Goal: Task Accomplishment & Management: Manage account settings

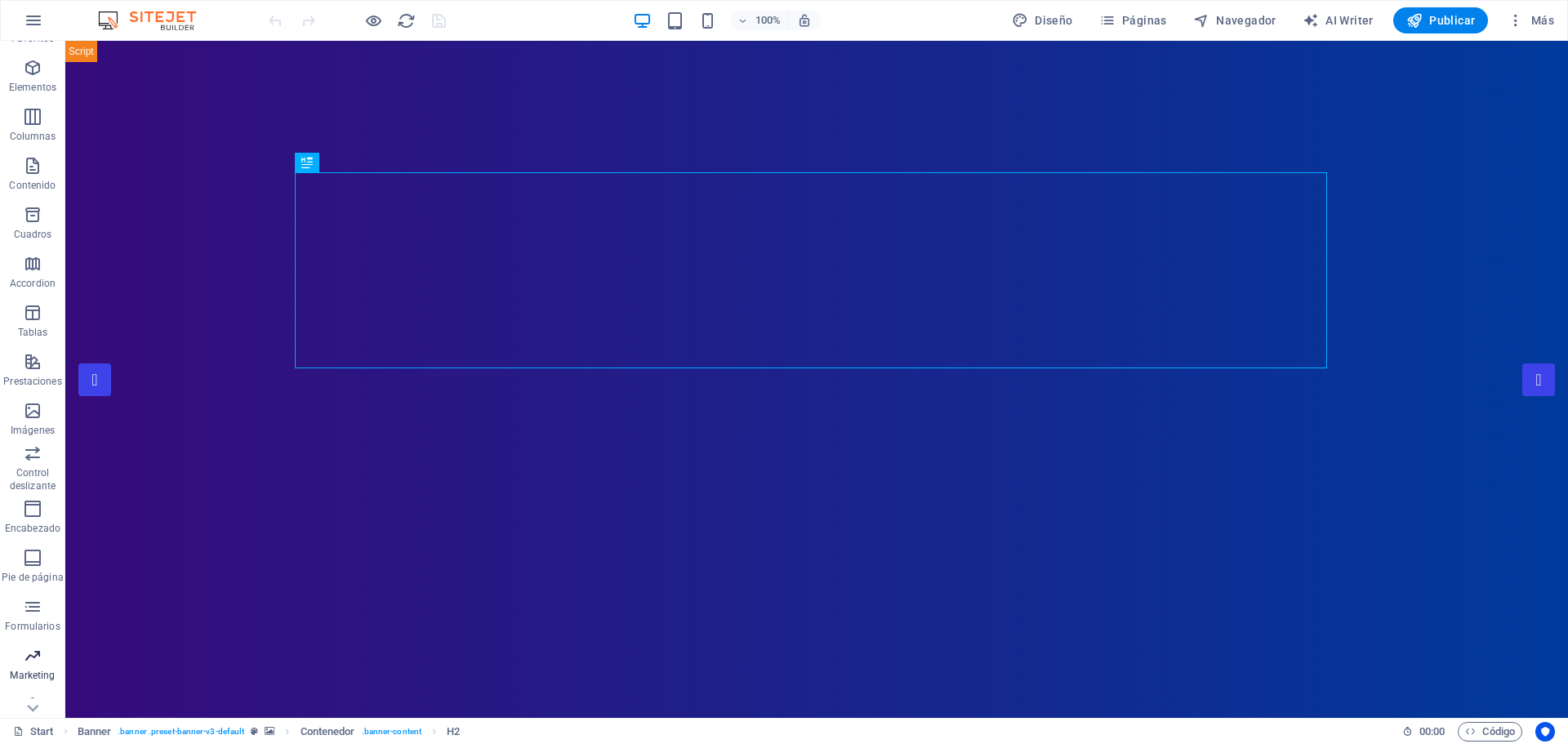
scroll to position [58, 0]
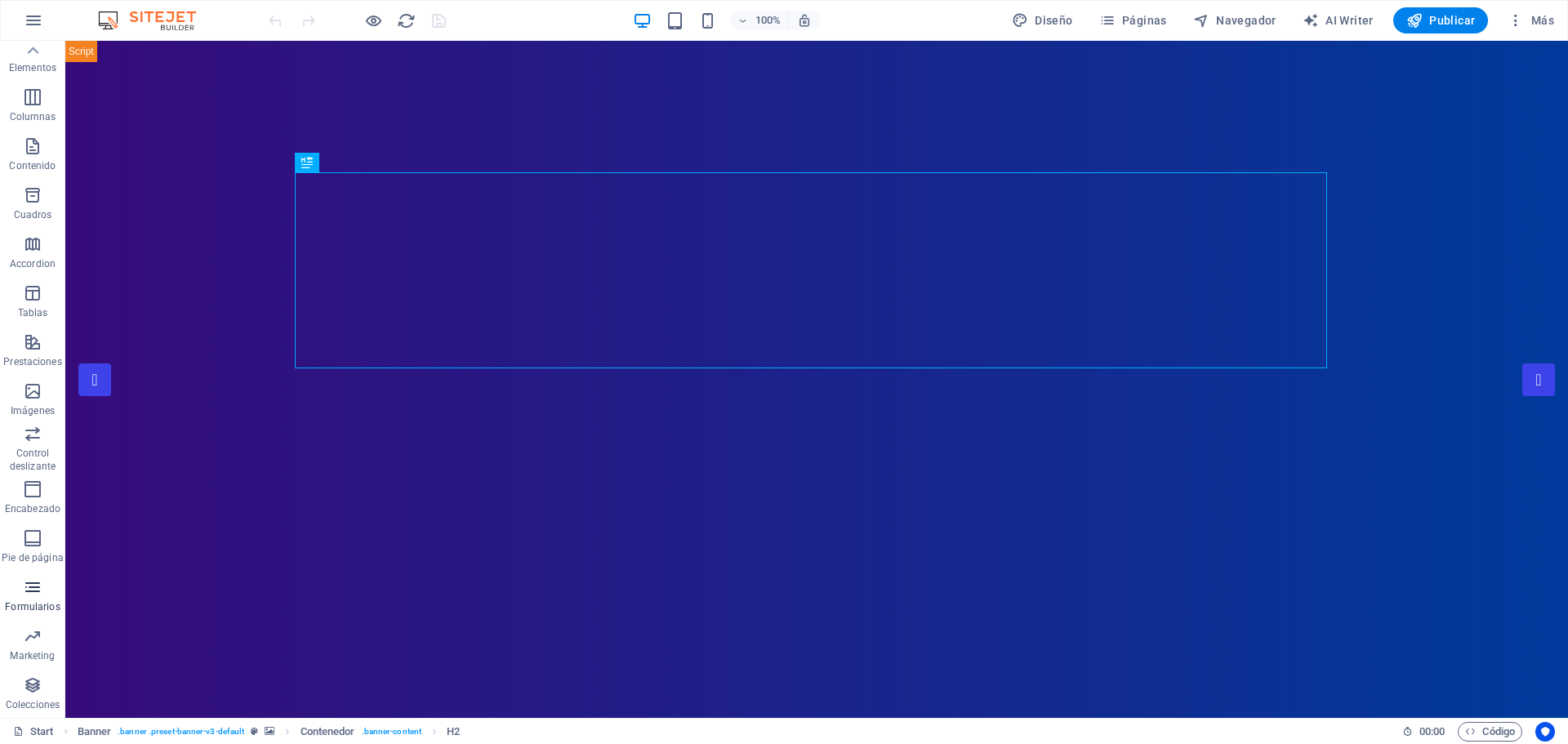
click at [34, 597] on span "Formularios" at bounding box center [33, 597] width 65 height 39
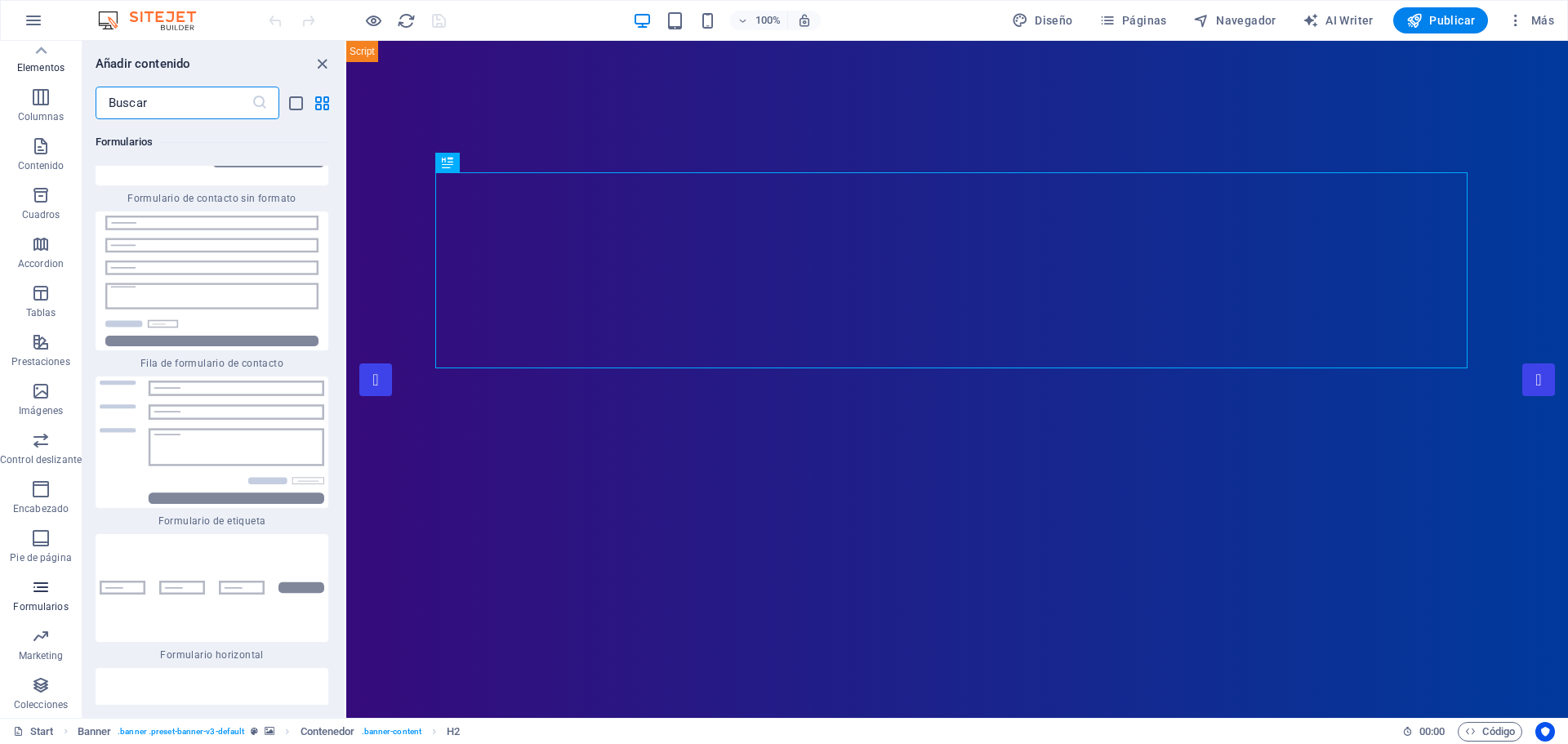
scroll to position [22586, 0]
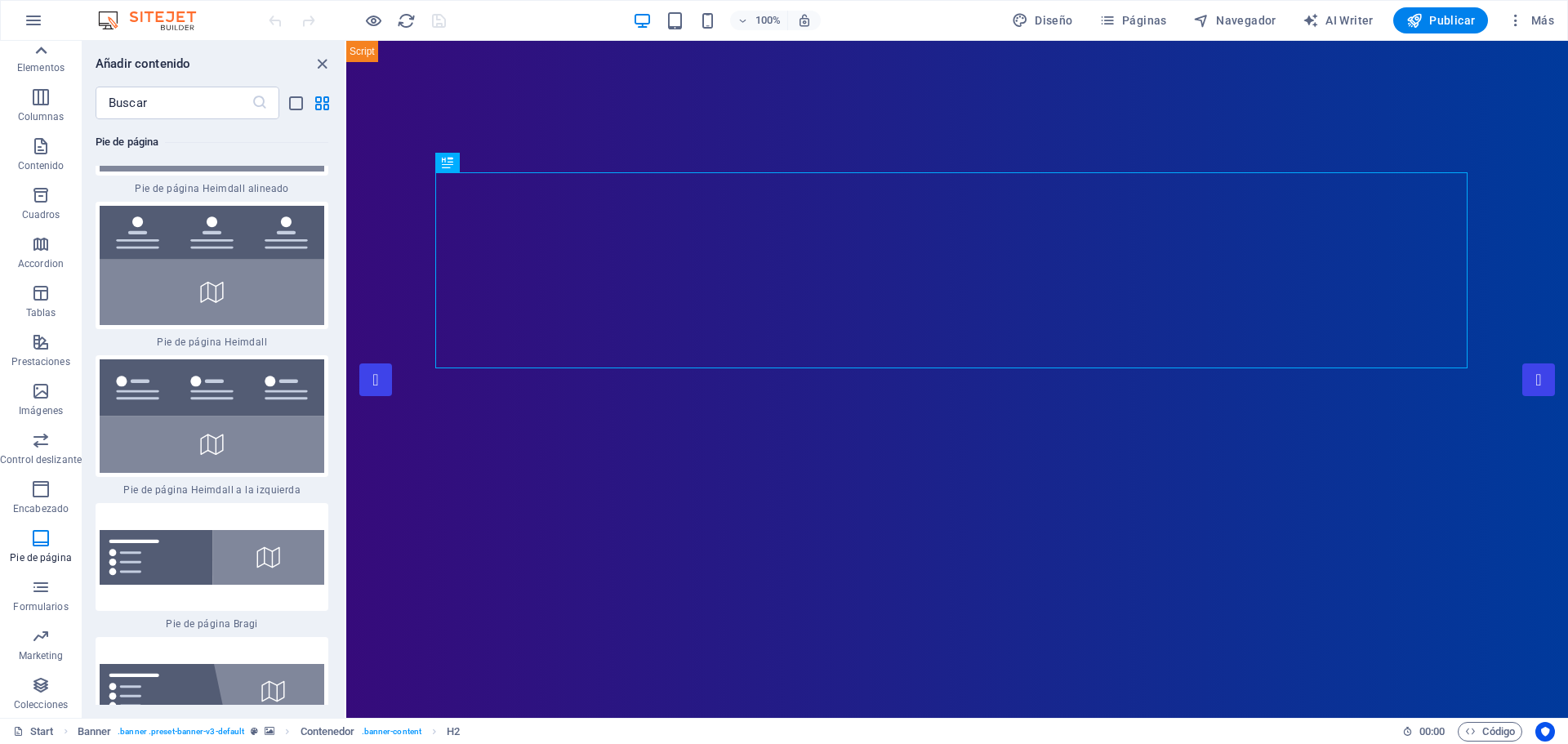
click at [42, 46] on icon at bounding box center [41, 50] width 23 height 23
click at [35, 7] on button "button" at bounding box center [34, 20] width 39 height 39
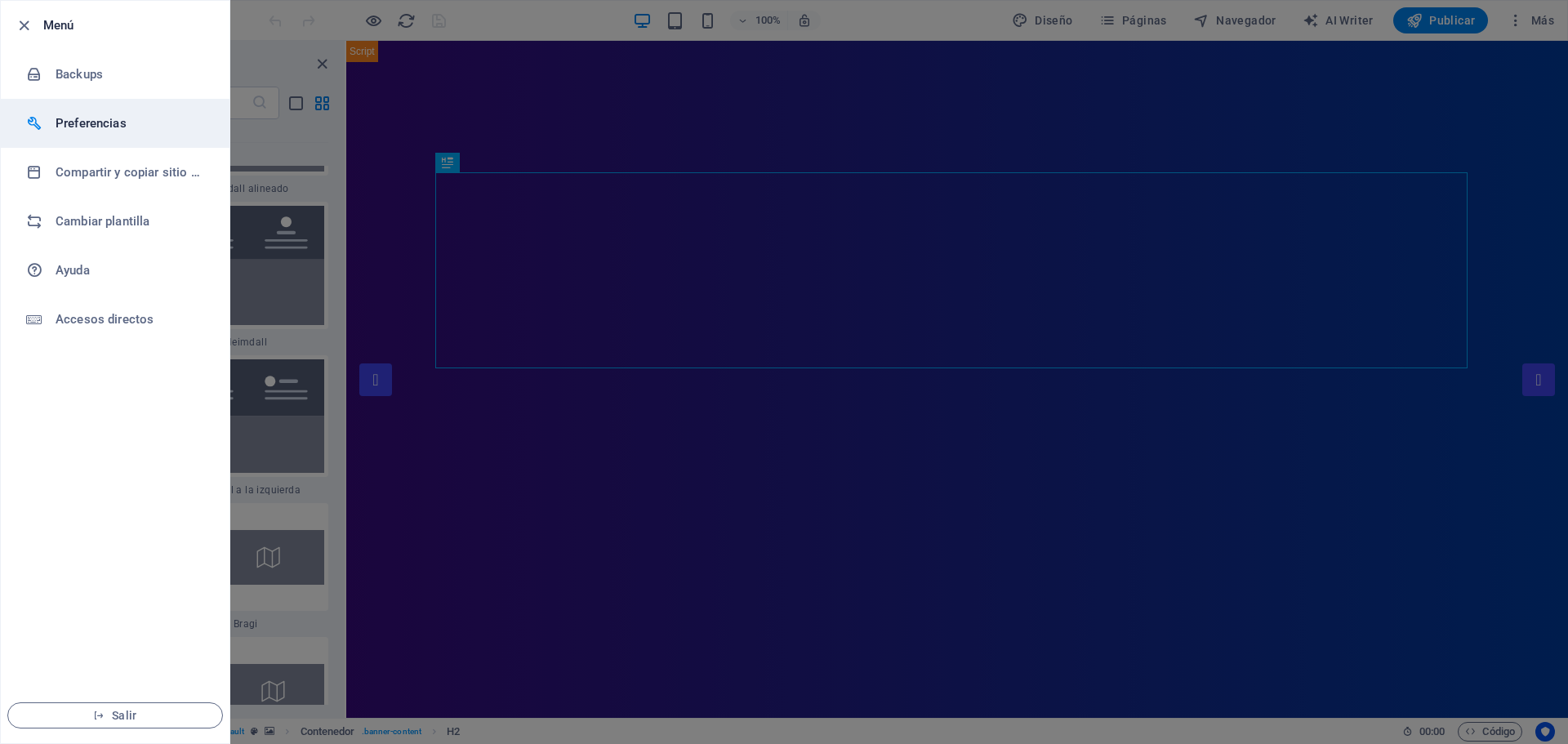
click at [103, 111] on li "Preferencias" at bounding box center [115, 123] width 229 height 49
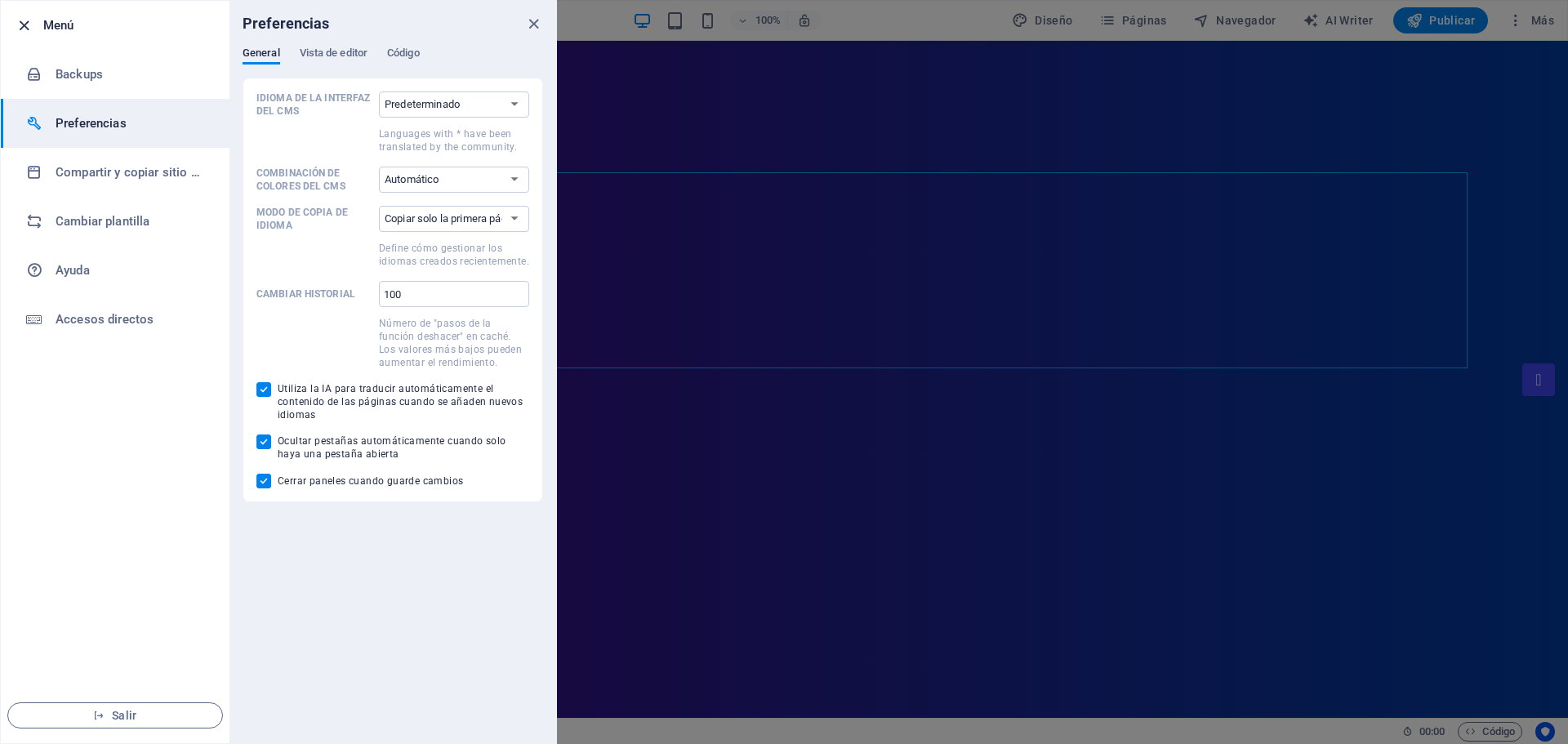
click at [26, 27] on icon "button" at bounding box center [24, 25] width 19 height 19
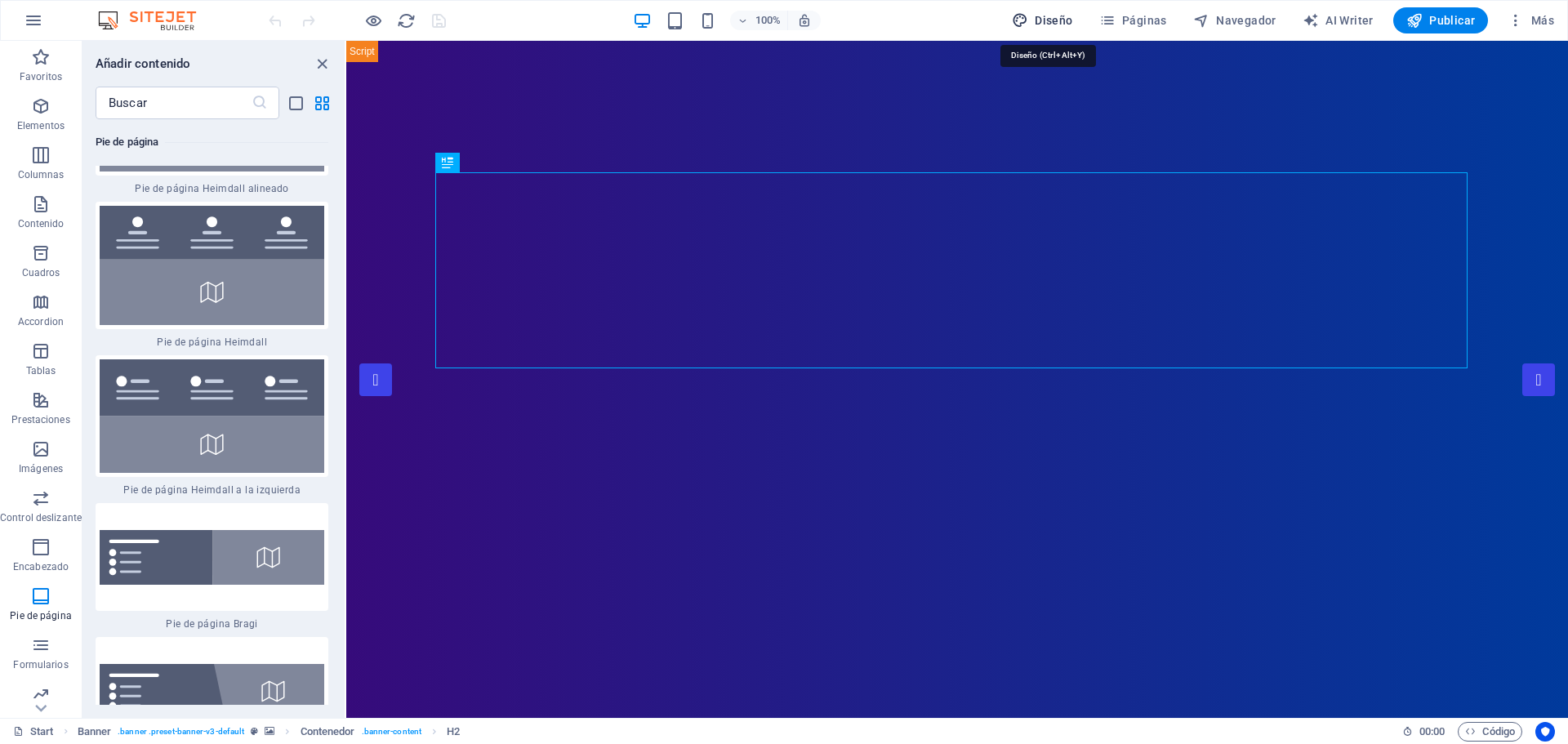
click at [1059, 21] on span "Diseño" at bounding box center [1042, 20] width 61 height 16
select select "px"
select select "300"
select select "px"
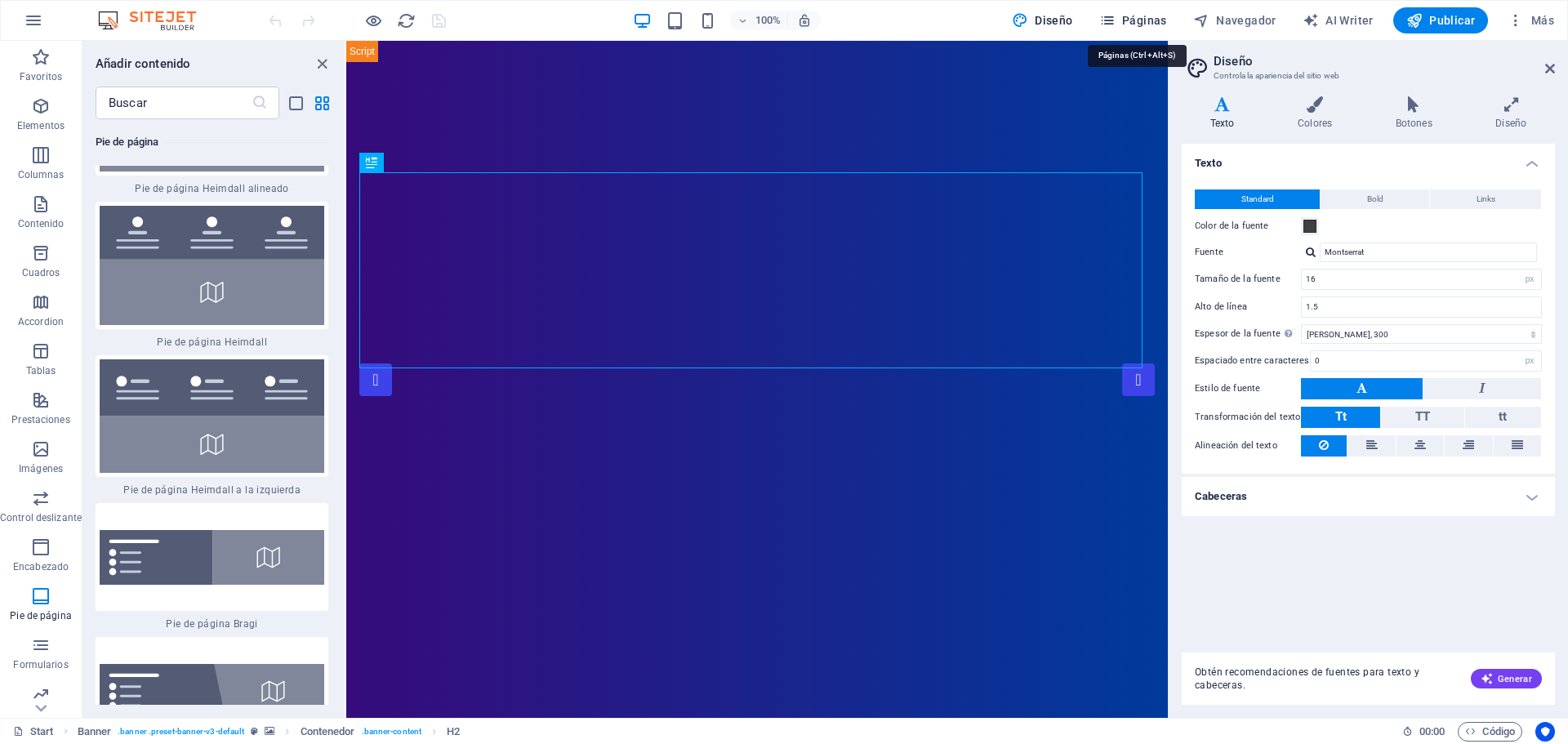
click at [1155, 12] on button "Páginas" at bounding box center [1132, 20] width 80 height 27
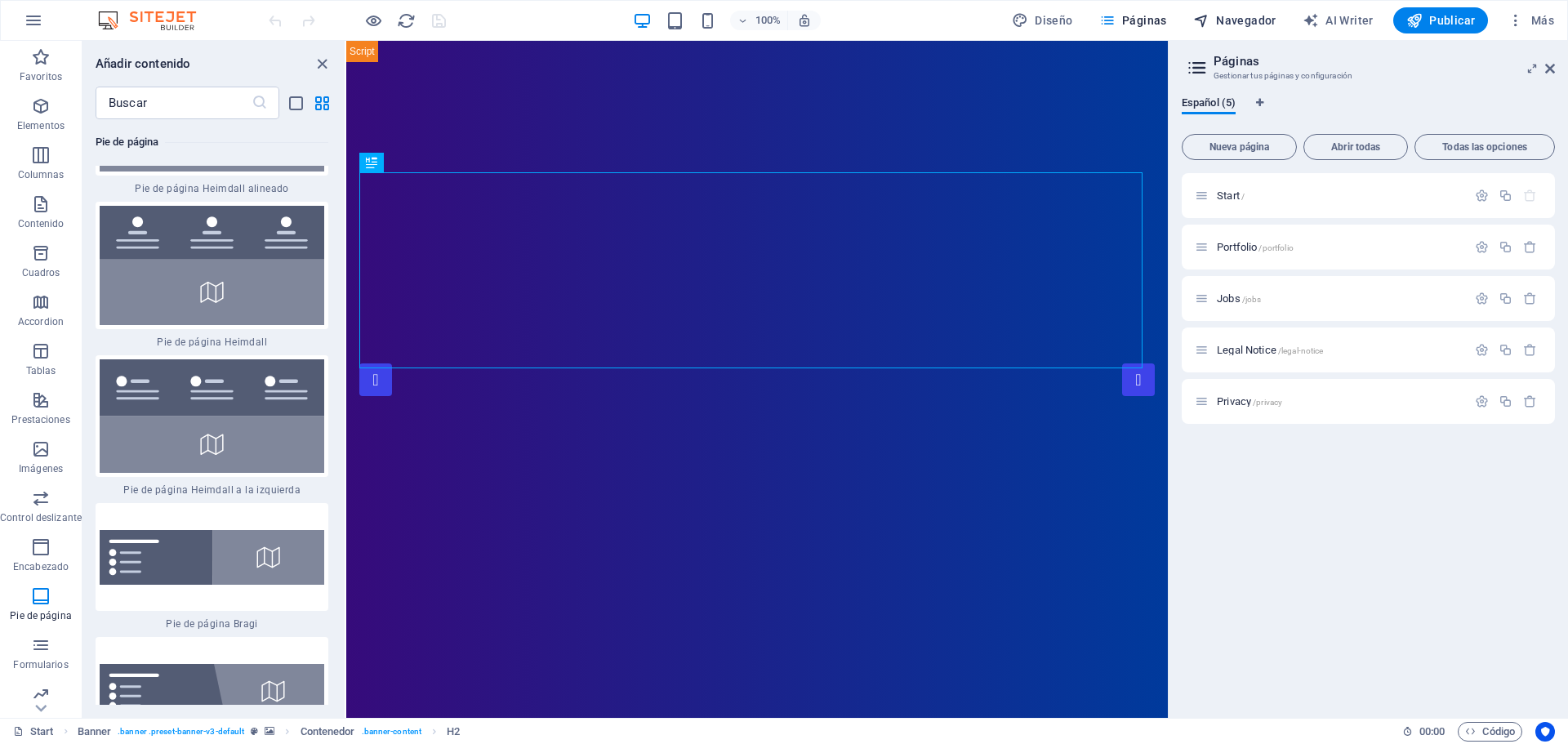
click at [1226, 23] on span "Navegador" at bounding box center [1235, 20] width 83 height 16
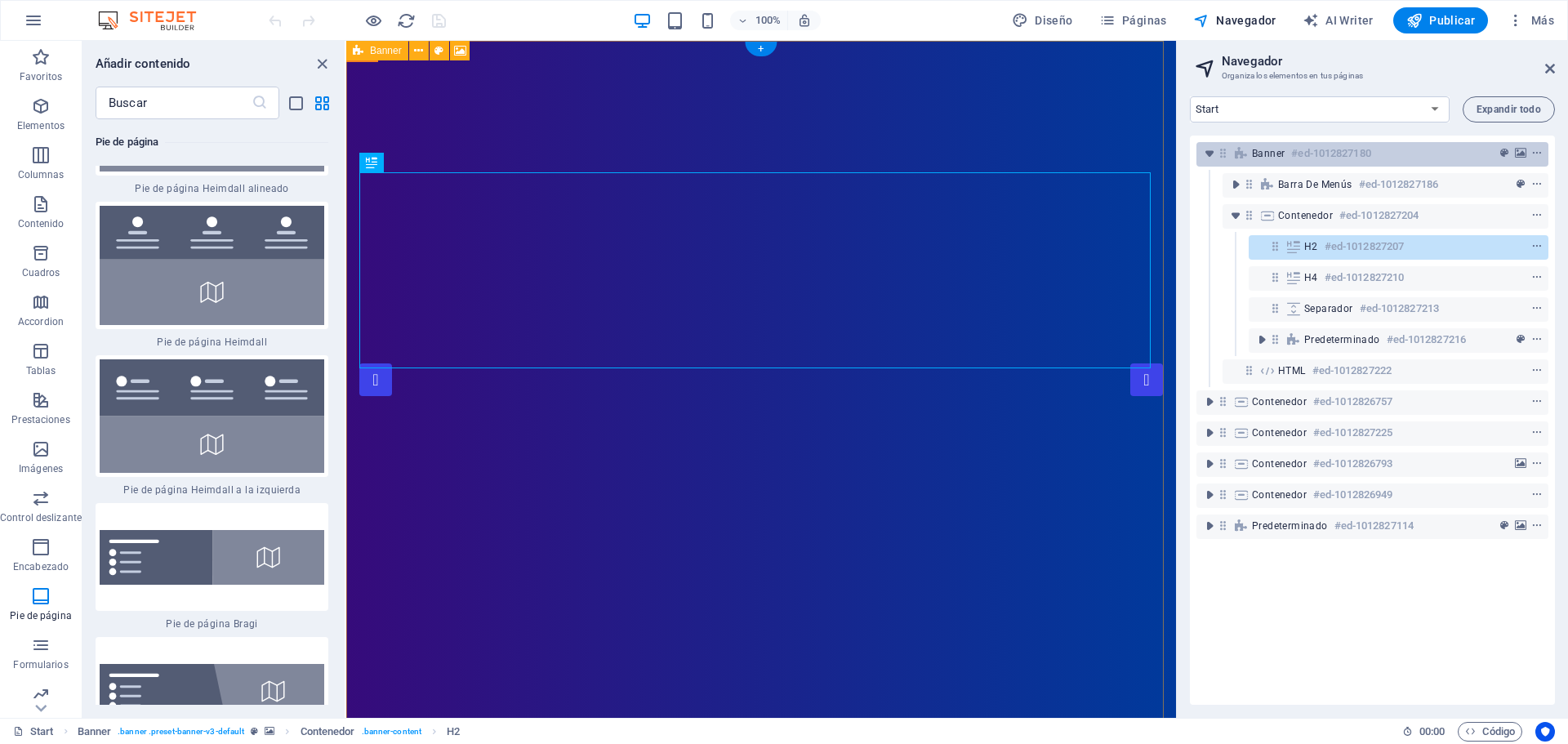
click at [1271, 149] on span "Banner" at bounding box center [1267, 153] width 33 height 13
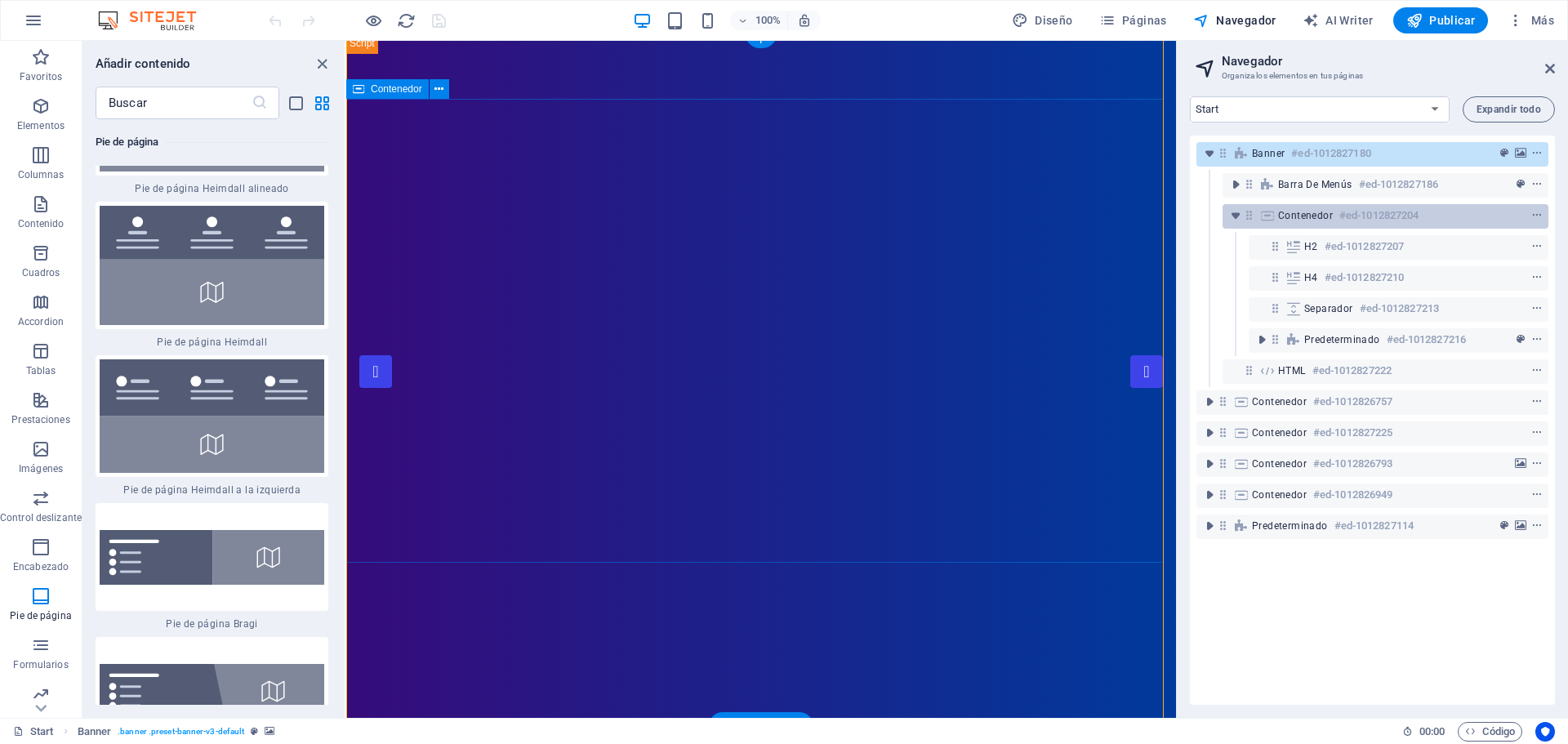
click at [1271, 217] on icon at bounding box center [1267, 215] width 18 height 13
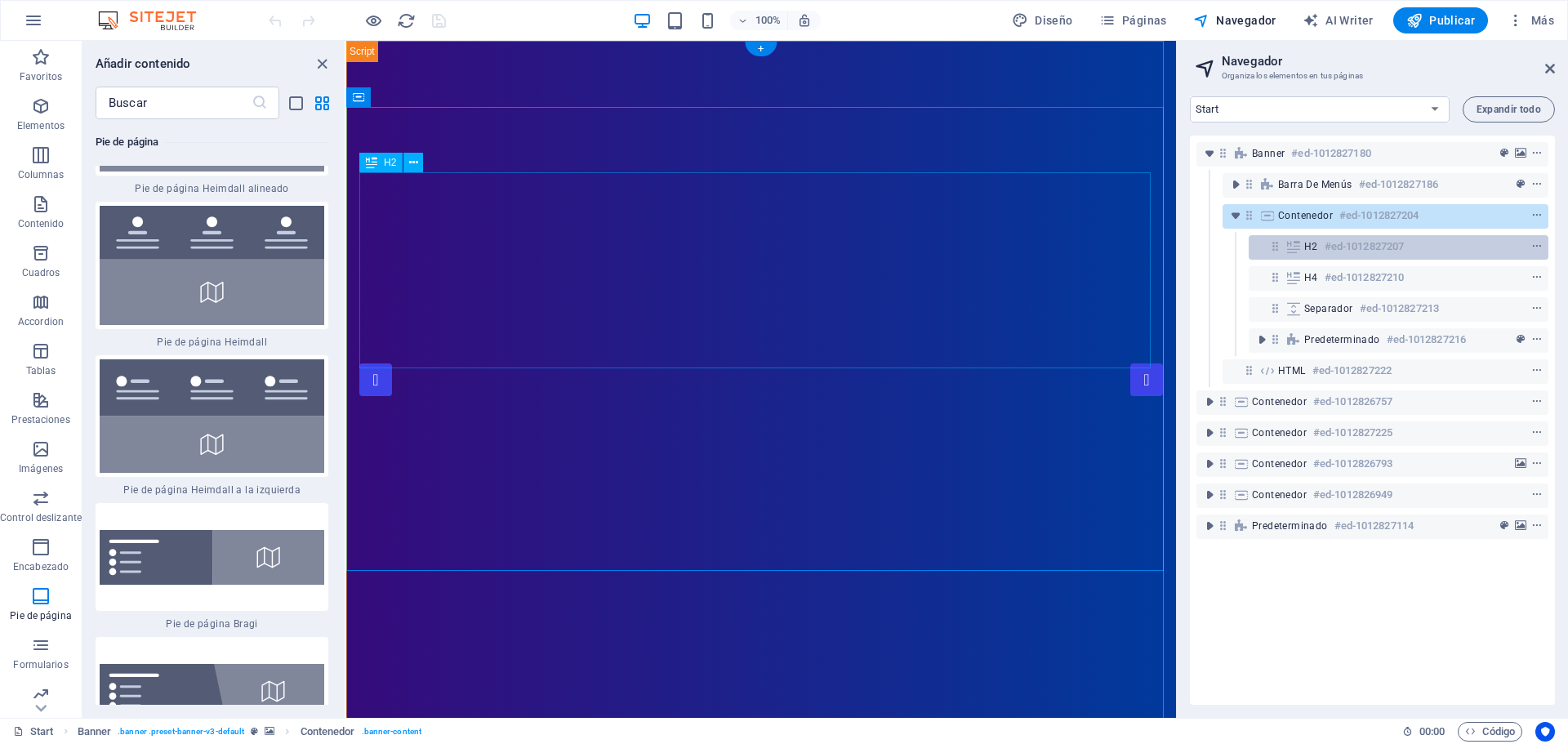
click at [1328, 250] on h6 "#ed-1012827207" at bounding box center [1365, 247] width 80 height 19
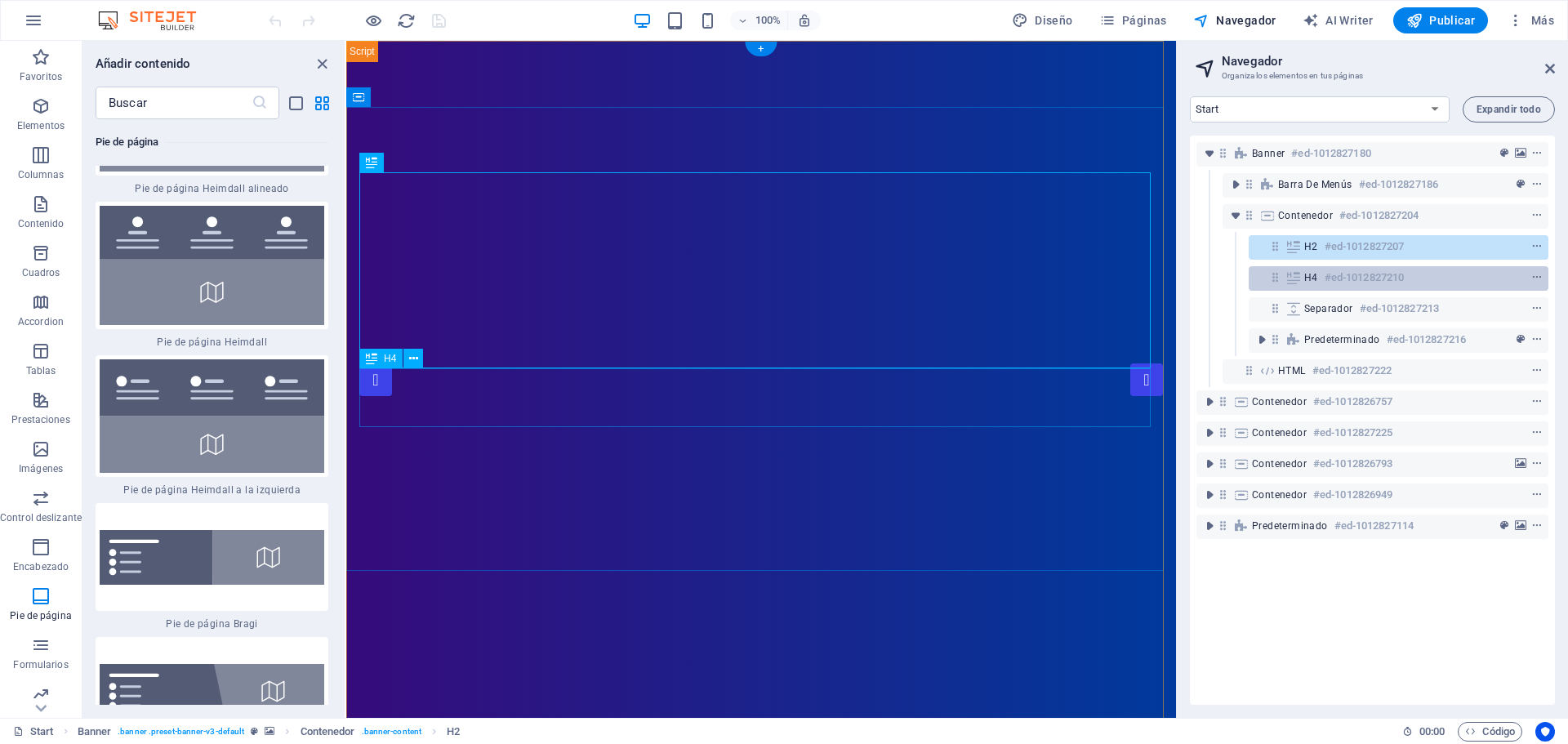
click at [1331, 281] on h6 "#ed-1012827210" at bounding box center [1365, 278] width 80 height 19
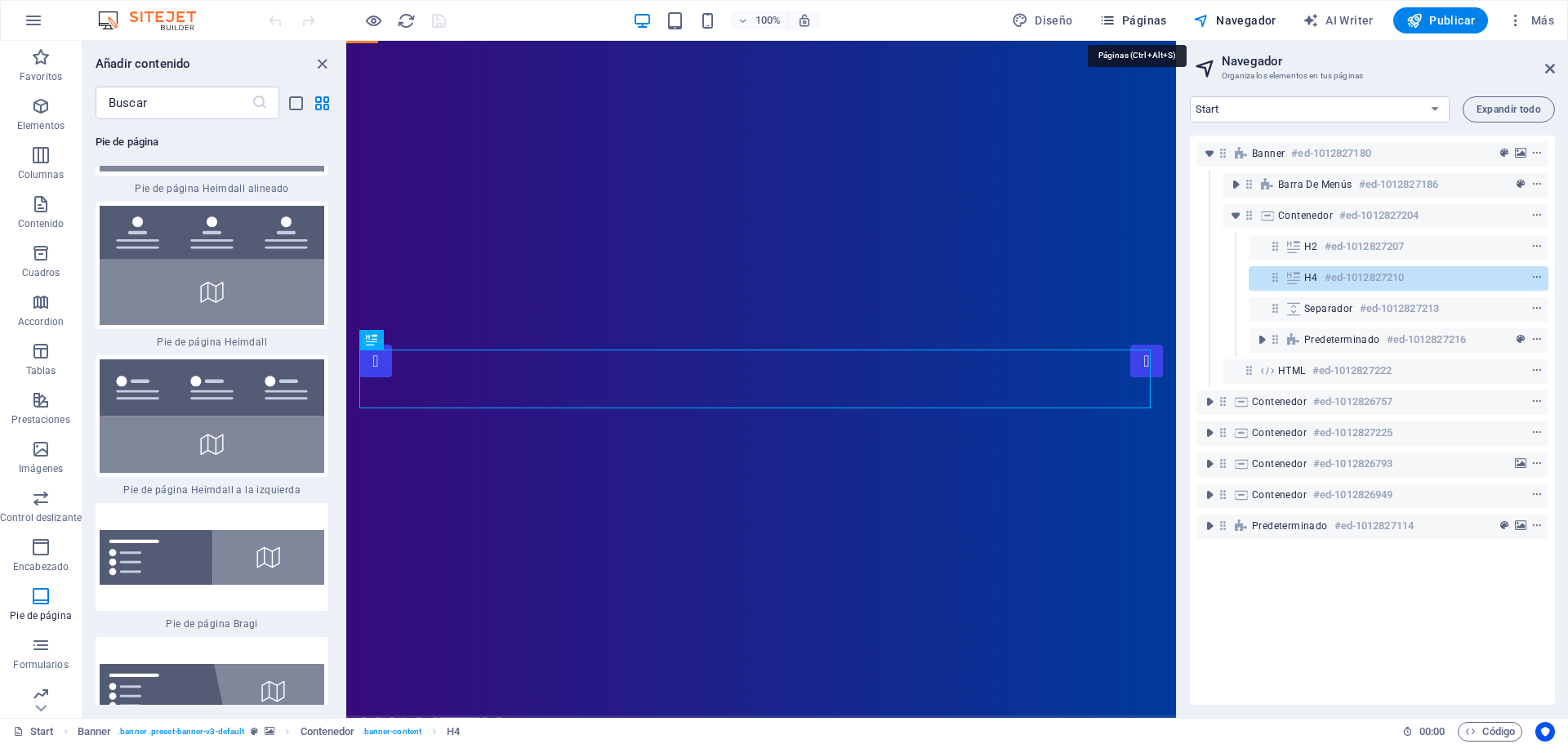
click at [1143, 16] on span "Páginas" at bounding box center [1133, 20] width 68 height 16
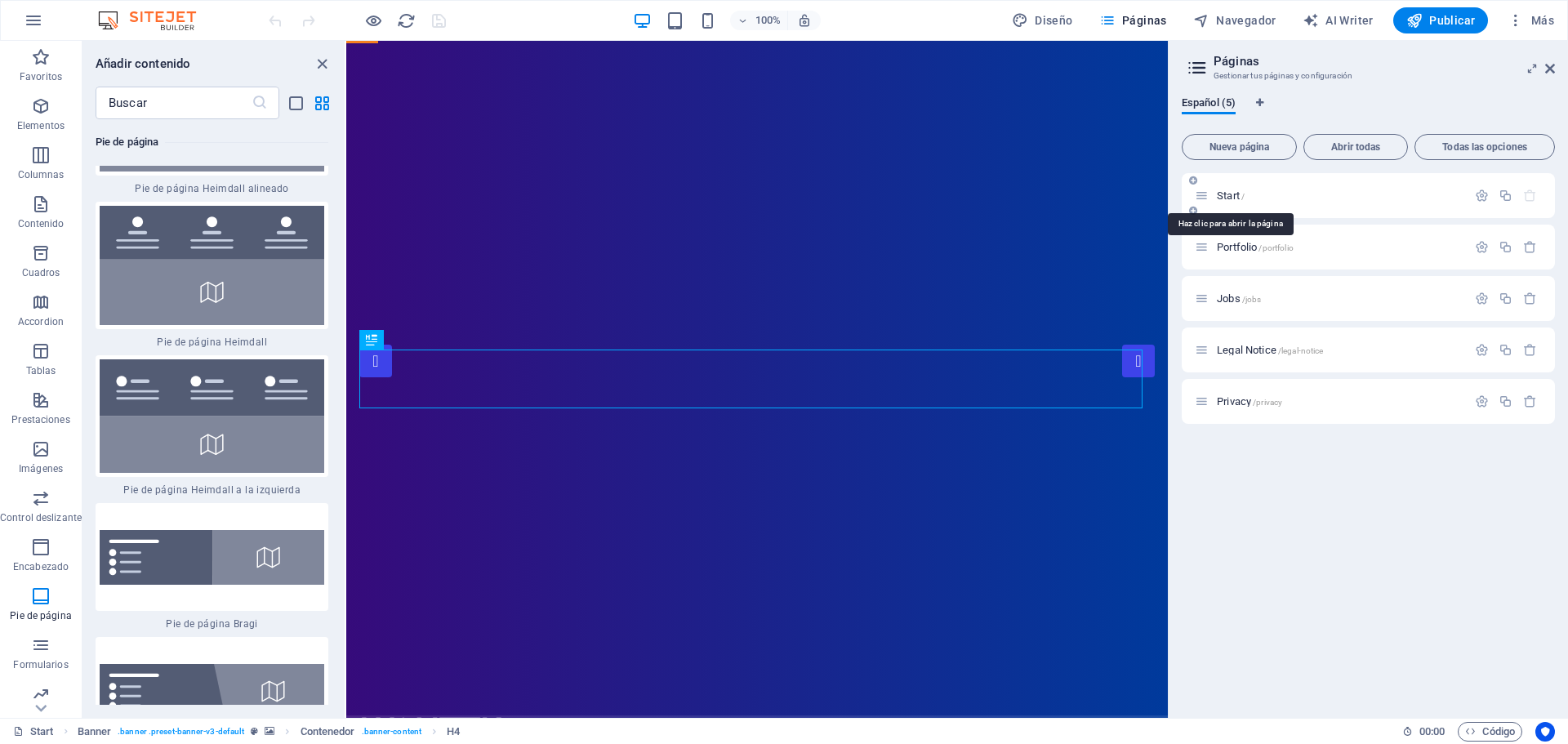
click at [1228, 196] on span "Start /" at bounding box center [1230, 196] width 27 height 12
click at [1228, 193] on span "Start /" at bounding box center [1230, 196] width 27 height 12
click at [317, 61] on icon "close panel" at bounding box center [322, 64] width 19 height 19
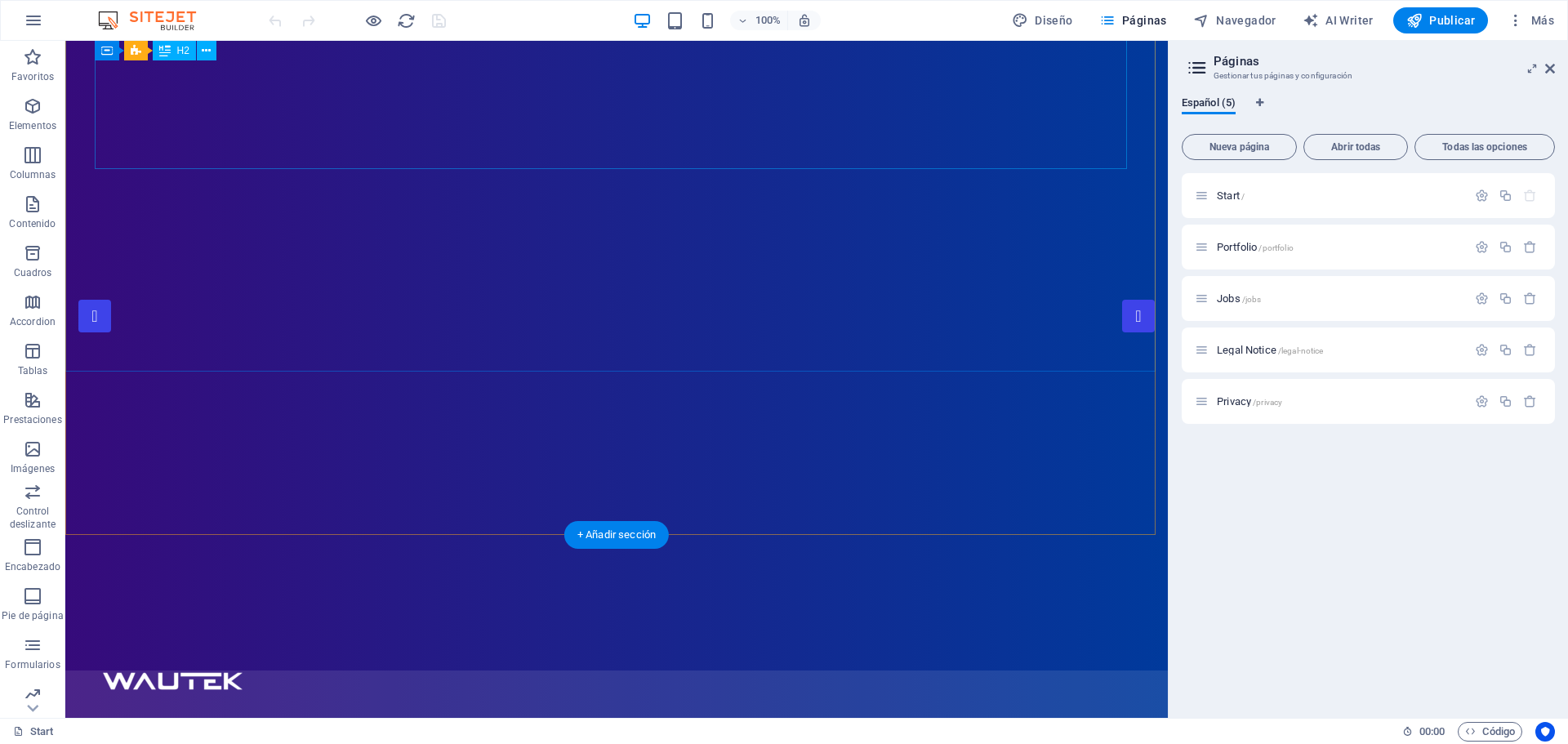
scroll to position [0, 0]
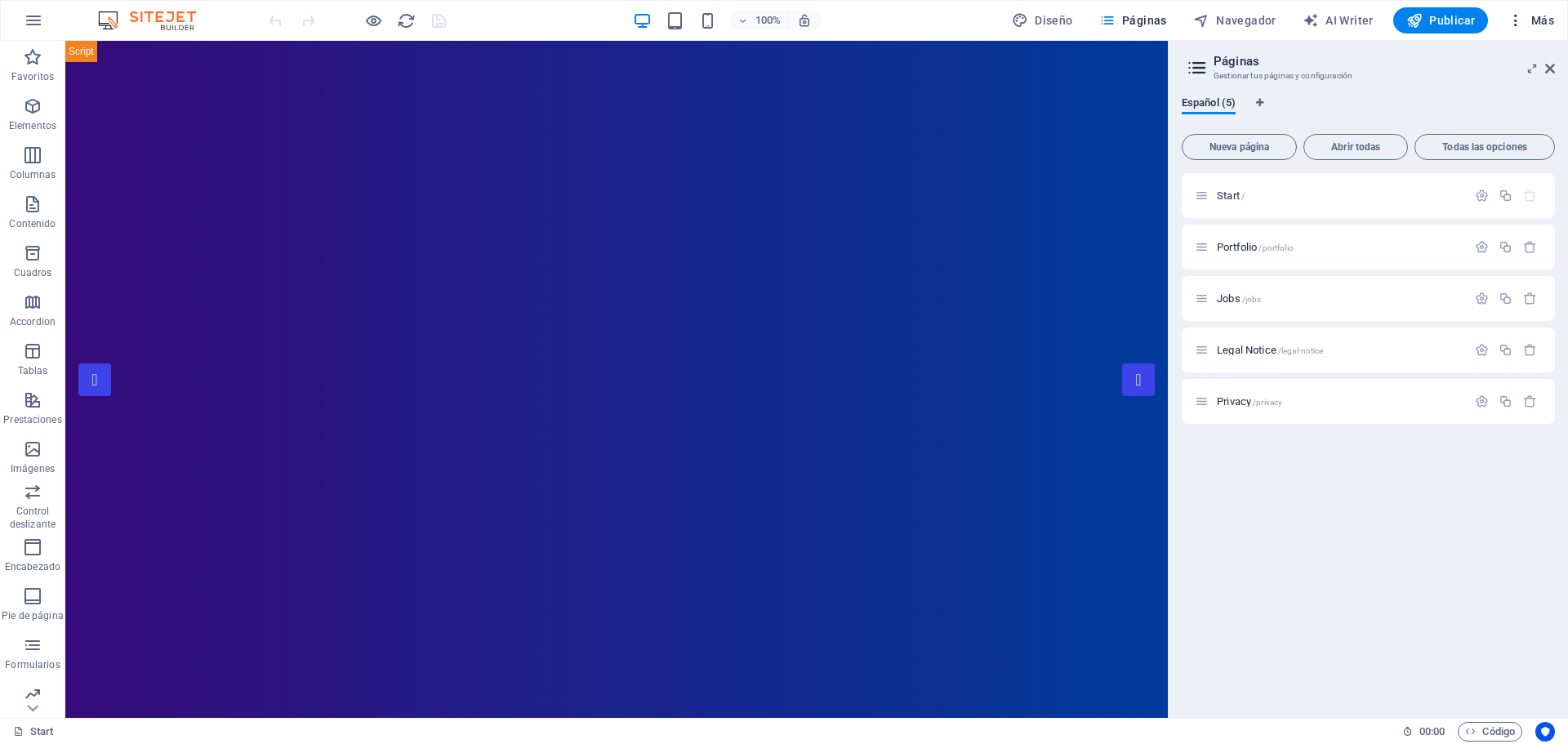
click at [1519, 16] on icon "button" at bounding box center [1515, 20] width 16 height 16
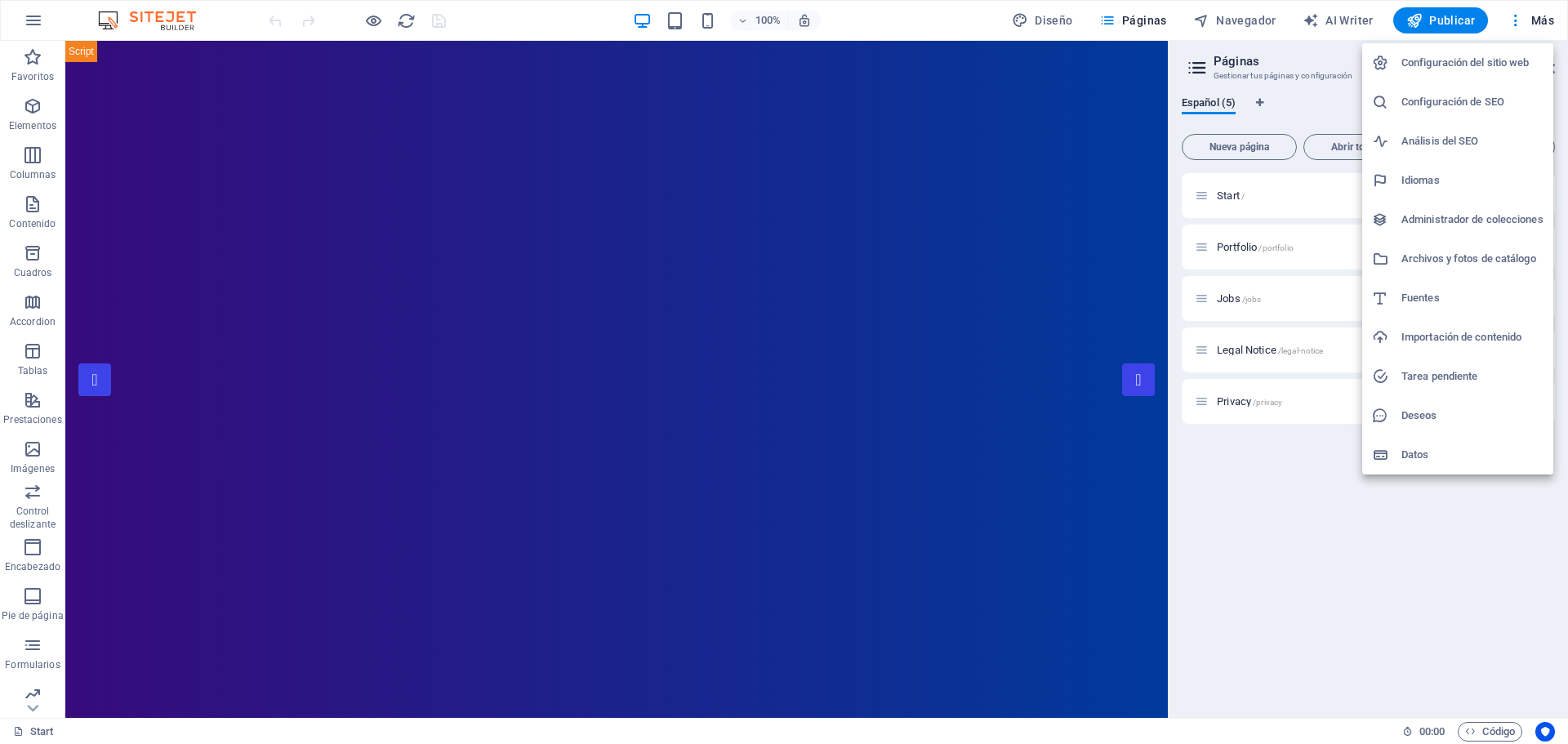
click at [1452, 65] on h6 "Configuración del sitio web" at bounding box center [1472, 63] width 142 height 19
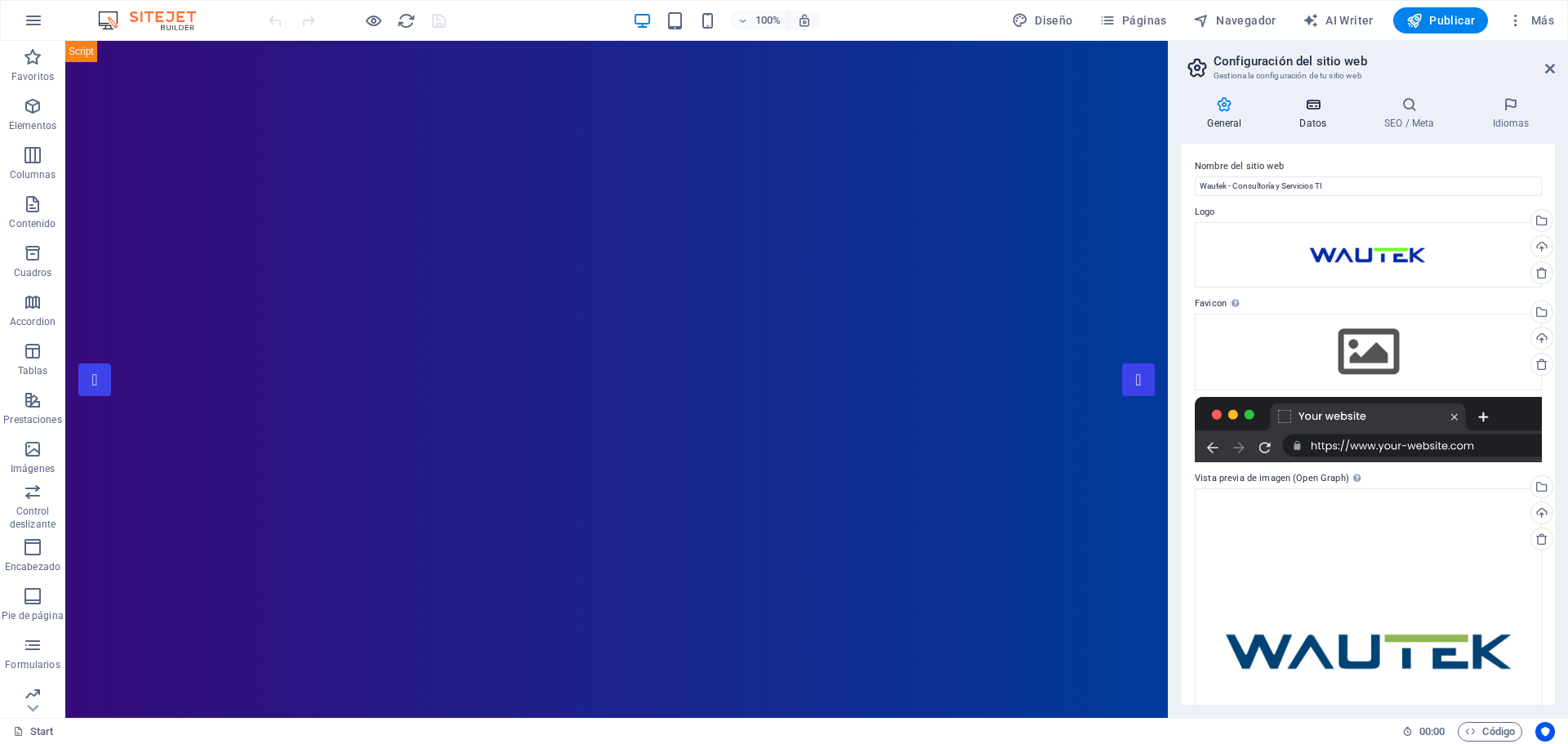
click at [1318, 114] on h4 "Datos" at bounding box center [1316, 113] width 85 height 35
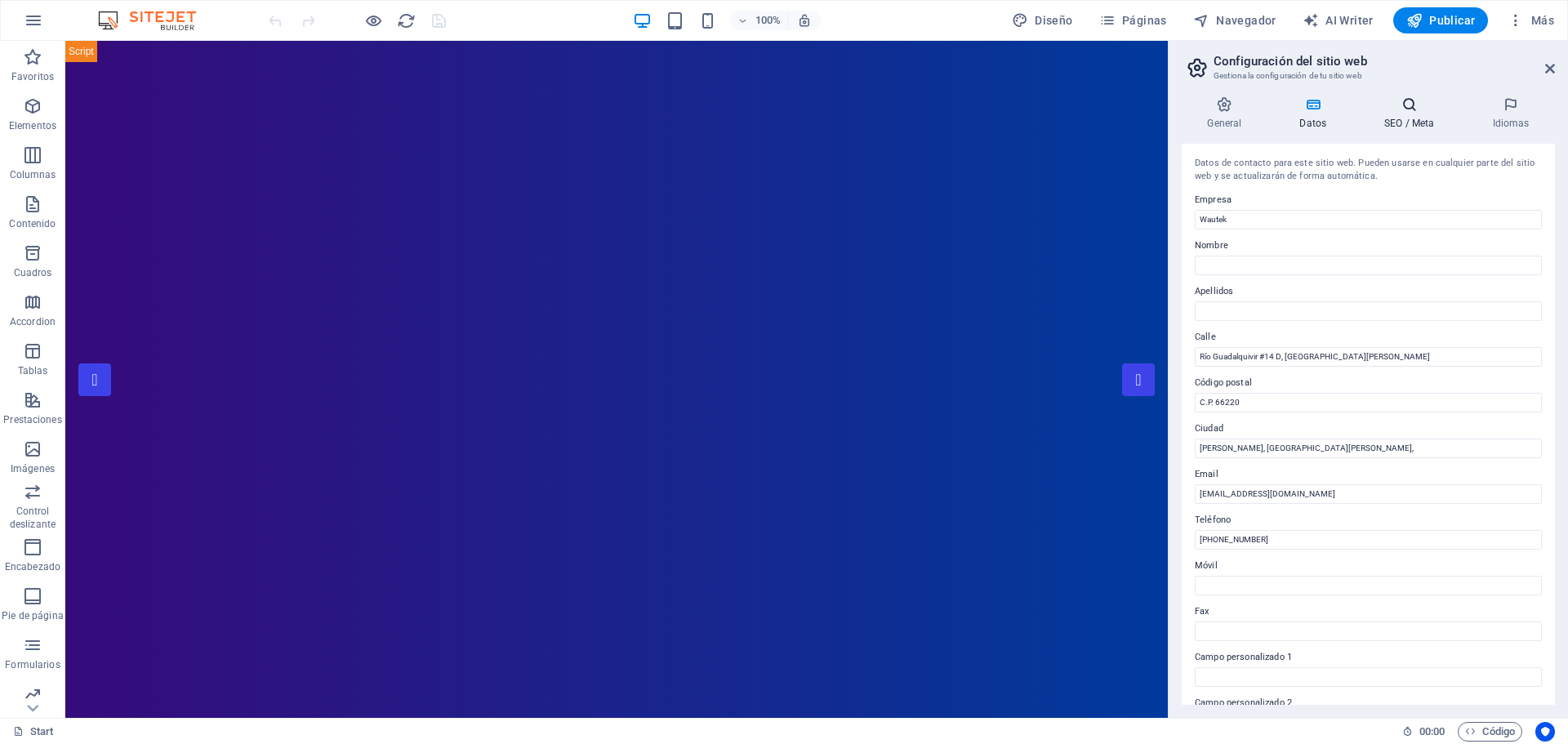
click at [1401, 112] on h4 "SEO / Meta" at bounding box center [1412, 113] width 108 height 35
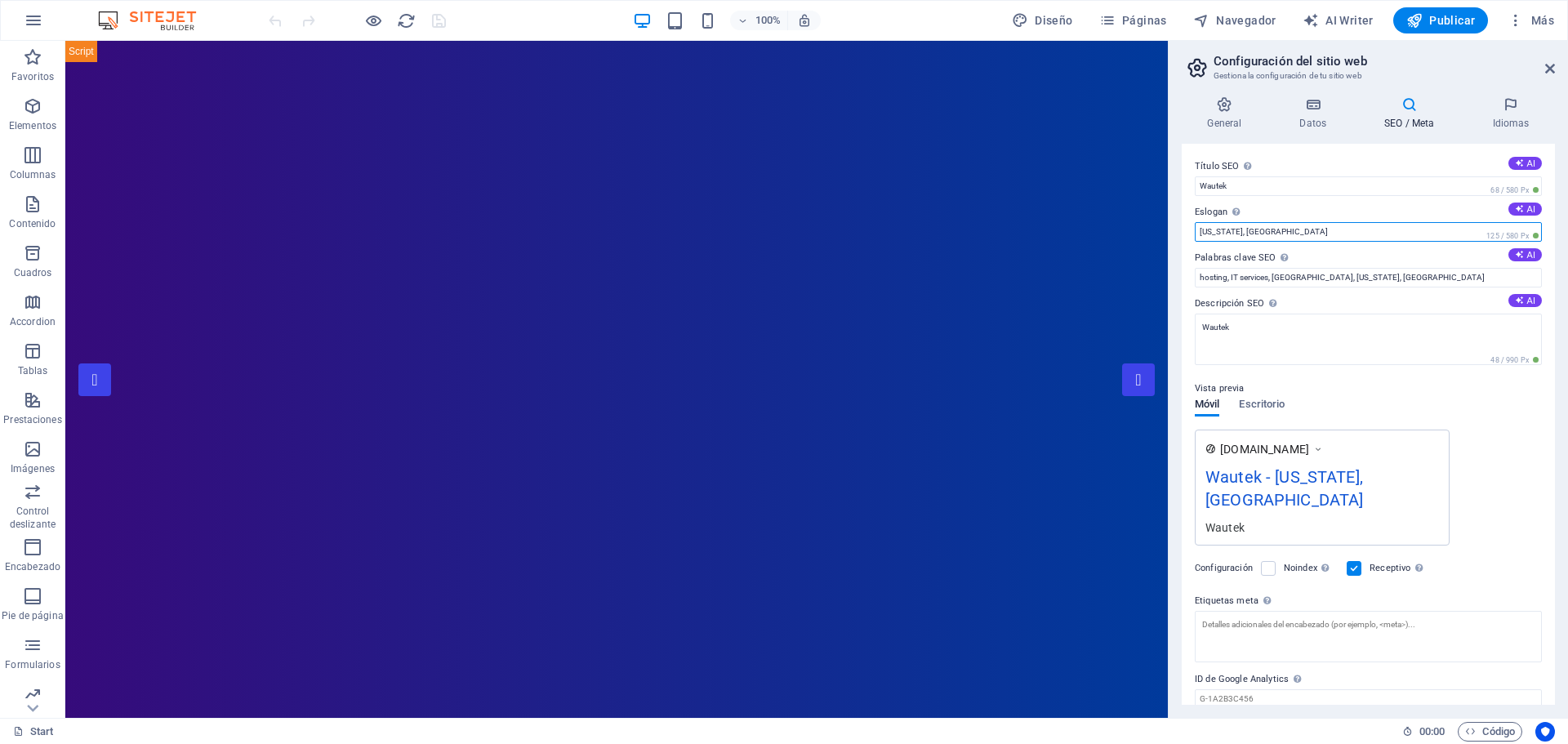
drag, startPoint x: 1259, startPoint y: 226, endPoint x: 1193, endPoint y: 226, distance: 66.0
click at [1193, 226] on div "Título SEO El título de tu sitio web. Elige algo que destaque en los resultados…" at bounding box center [1368, 425] width 373 height 561
drag, startPoint x: 1304, startPoint y: 278, endPoint x: 1362, endPoint y: 278, distance: 58.0
click at [1362, 278] on input "hosting, IT services, [GEOGRAPHIC_DATA], [US_STATE], [GEOGRAPHIC_DATA]" at bounding box center [1368, 278] width 347 height 19
type input "hosting, IT services, Wautek, Staff, Proyectos, [GEOGRAPHIC_DATA], Automatizaci…"
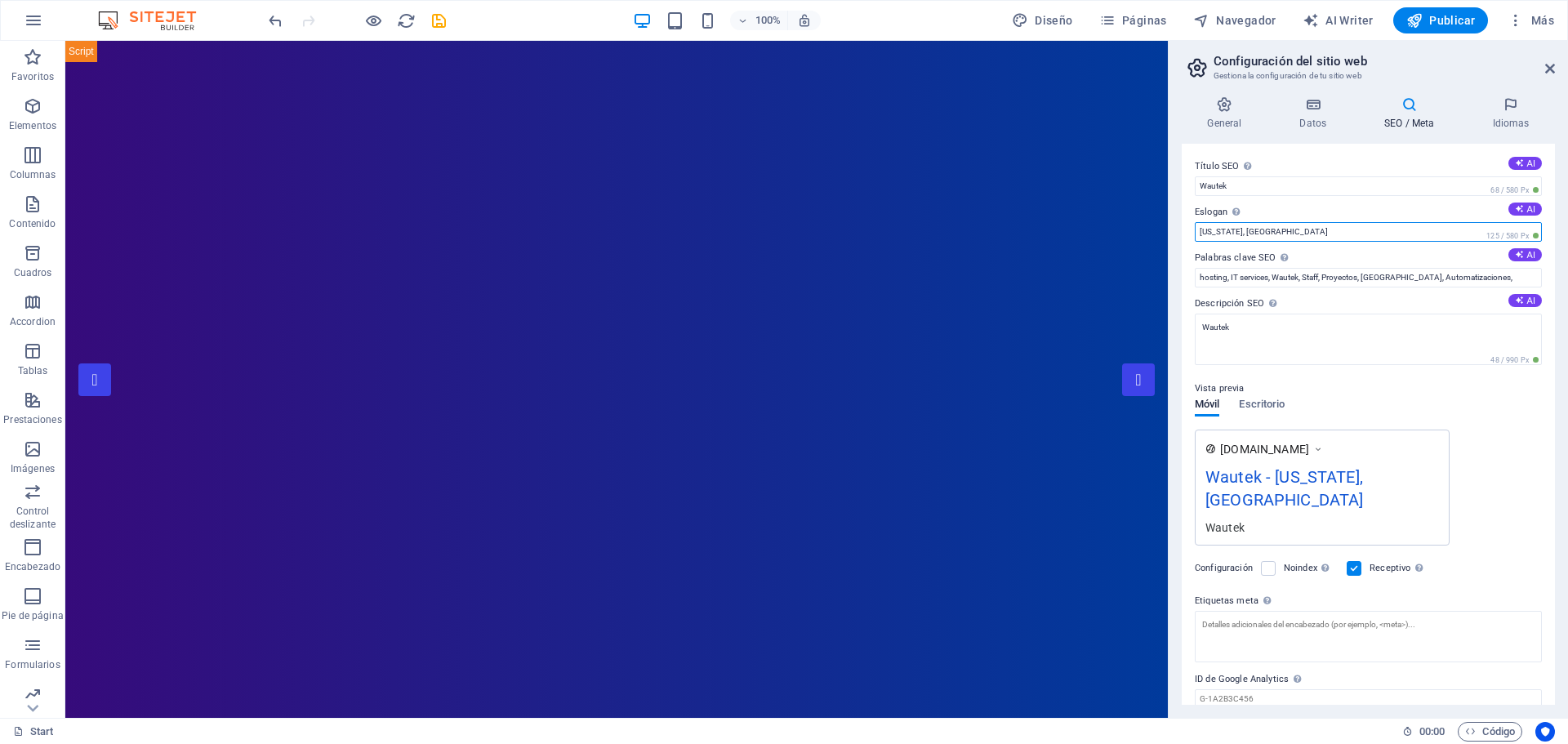
drag, startPoint x: 1315, startPoint y: 270, endPoint x: 1157, endPoint y: 228, distance: 163.5
type input "Transformación digital"
click at [1275, 407] on span "Escritorio" at bounding box center [1262, 406] width 46 height 23
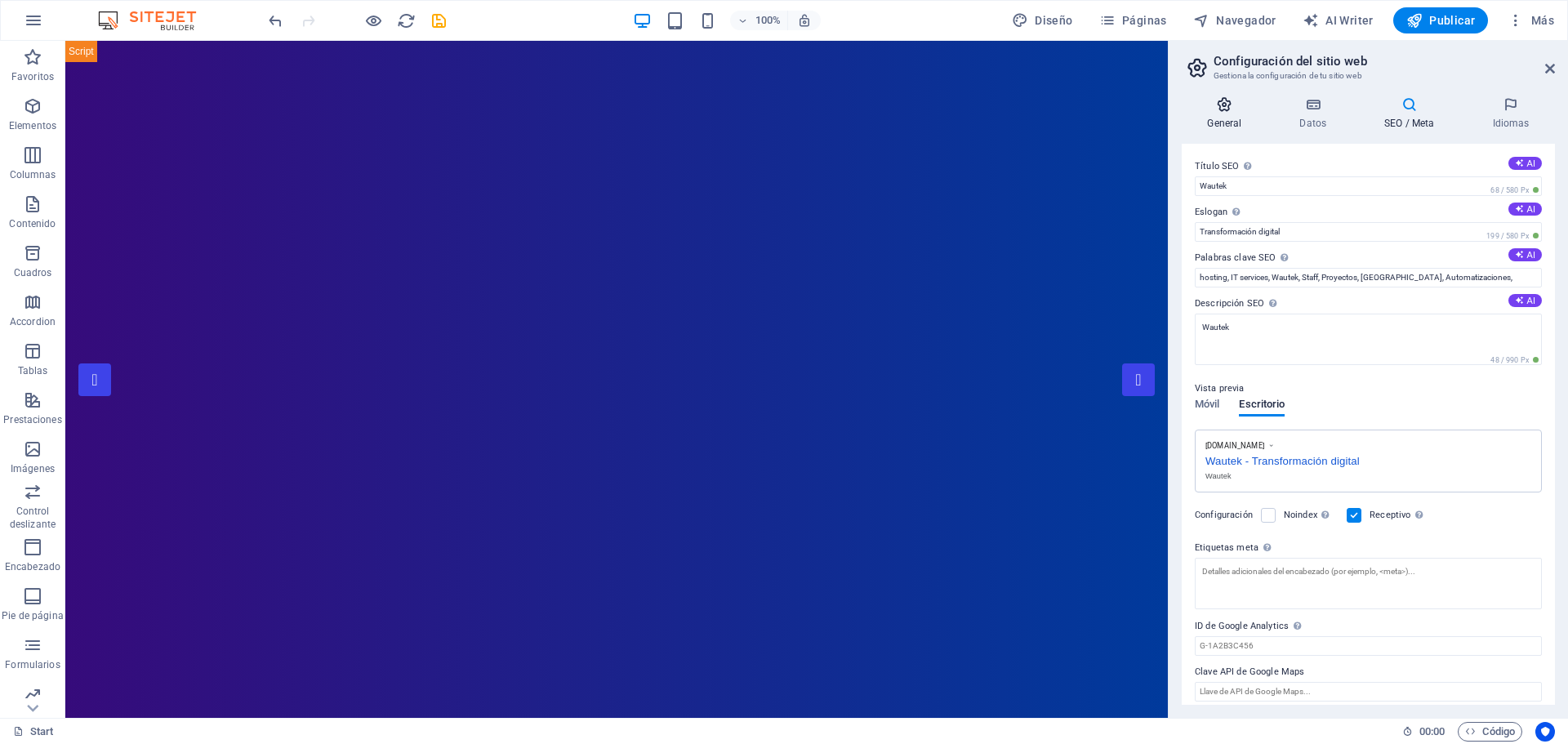
click at [1220, 111] on icon at bounding box center [1224, 104] width 86 height 16
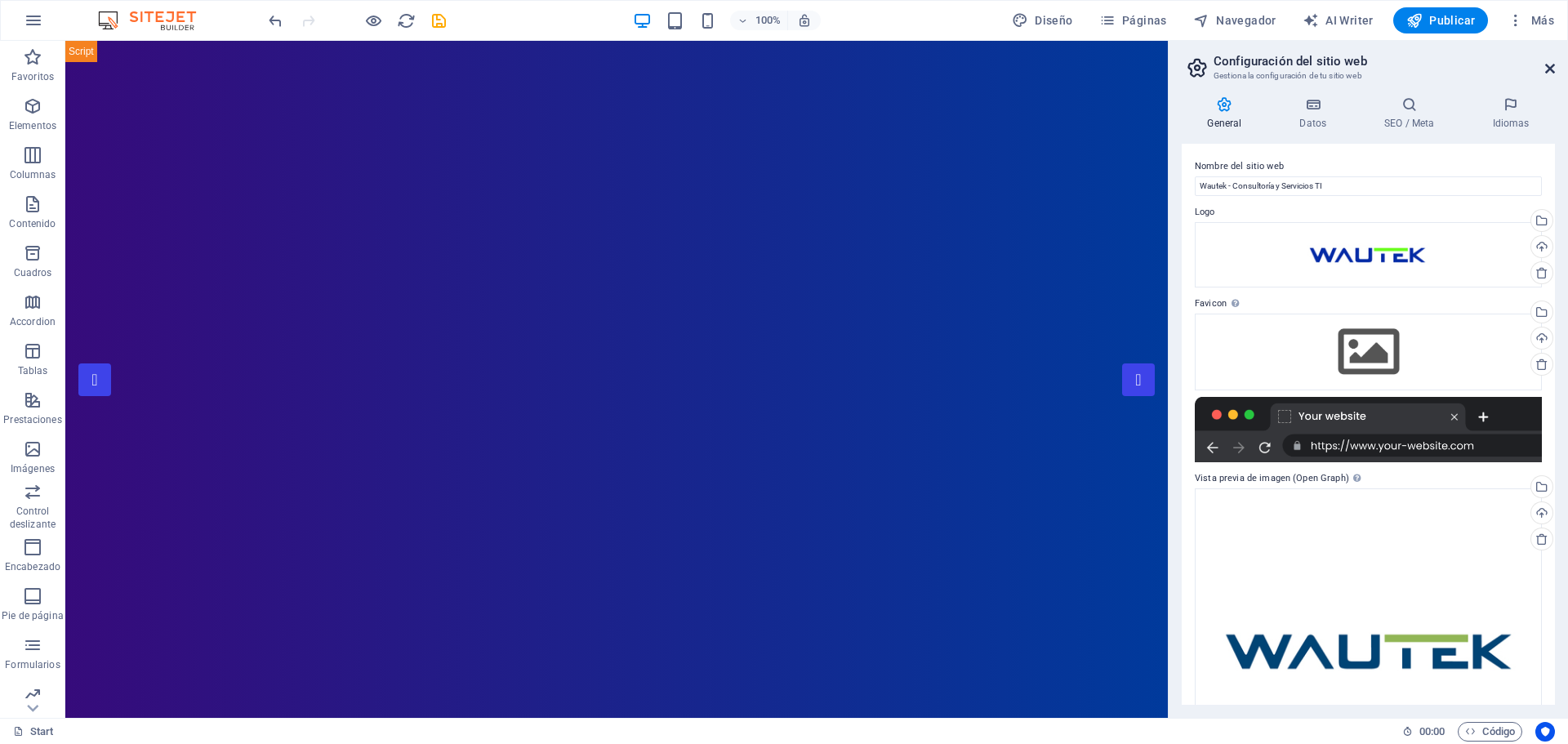
click at [1548, 67] on icon at bounding box center [1549, 68] width 10 height 13
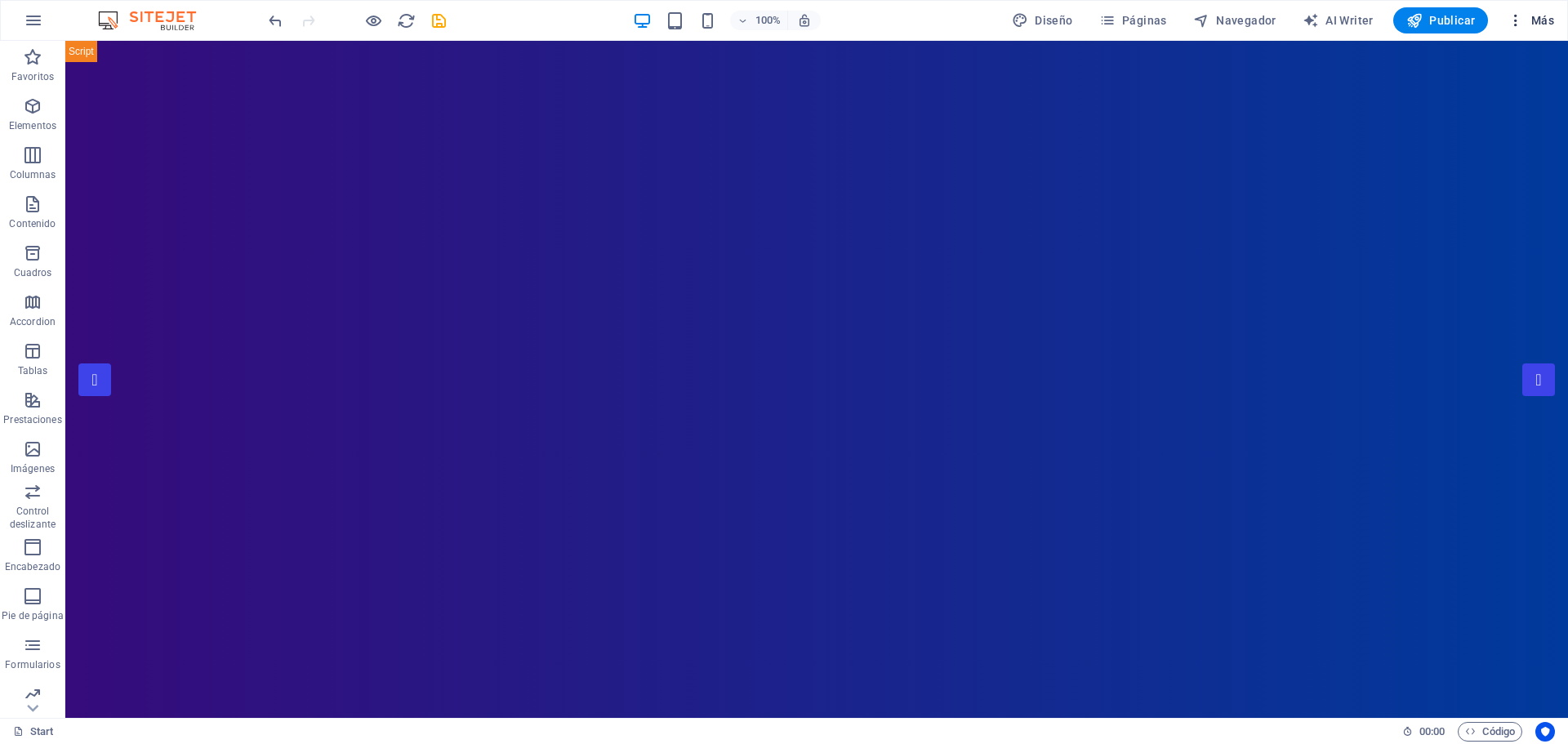
click at [1542, 22] on span "Más" at bounding box center [1530, 20] width 47 height 16
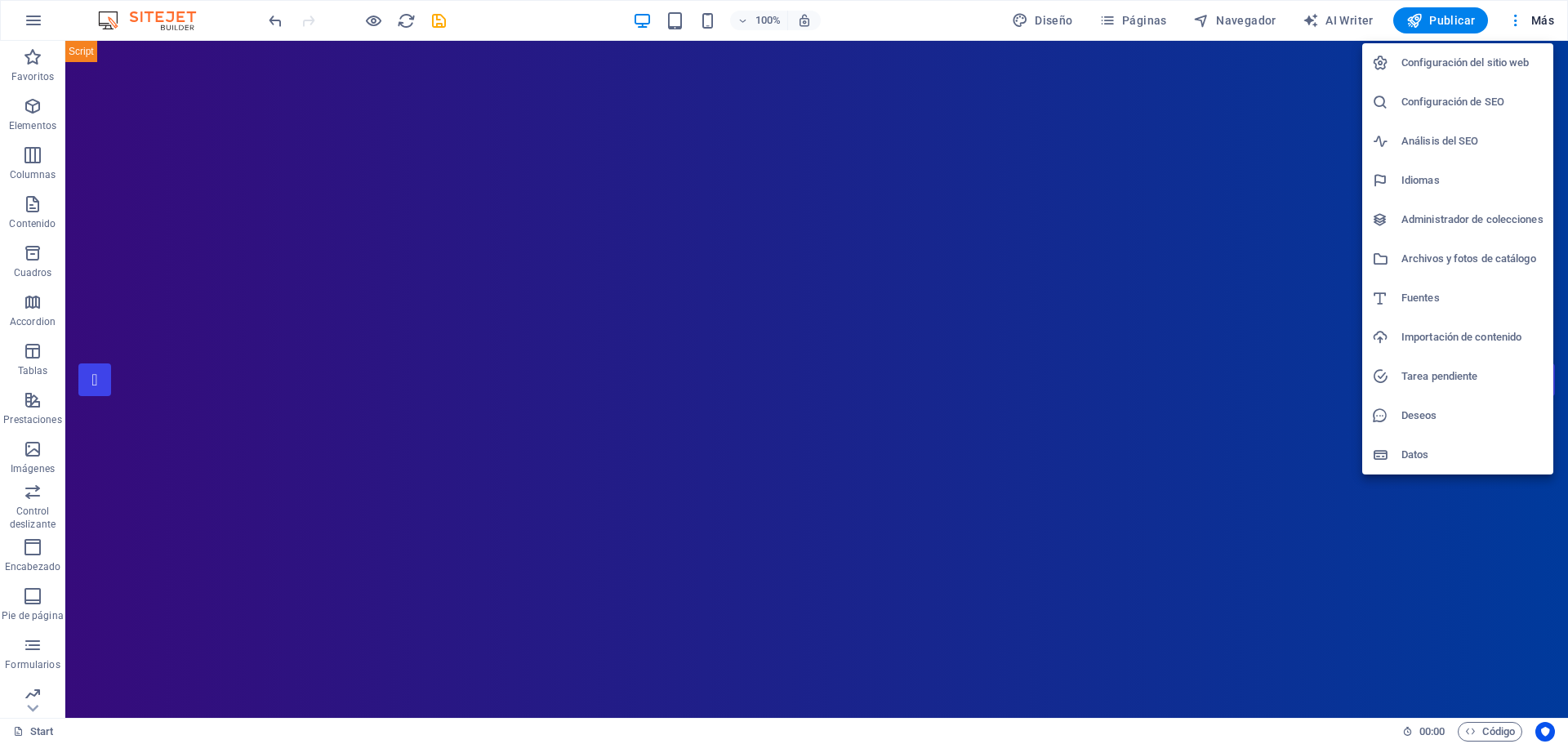
click at [1464, 96] on h6 "Configuración de SEO" at bounding box center [1472, 102] width 142 height 19
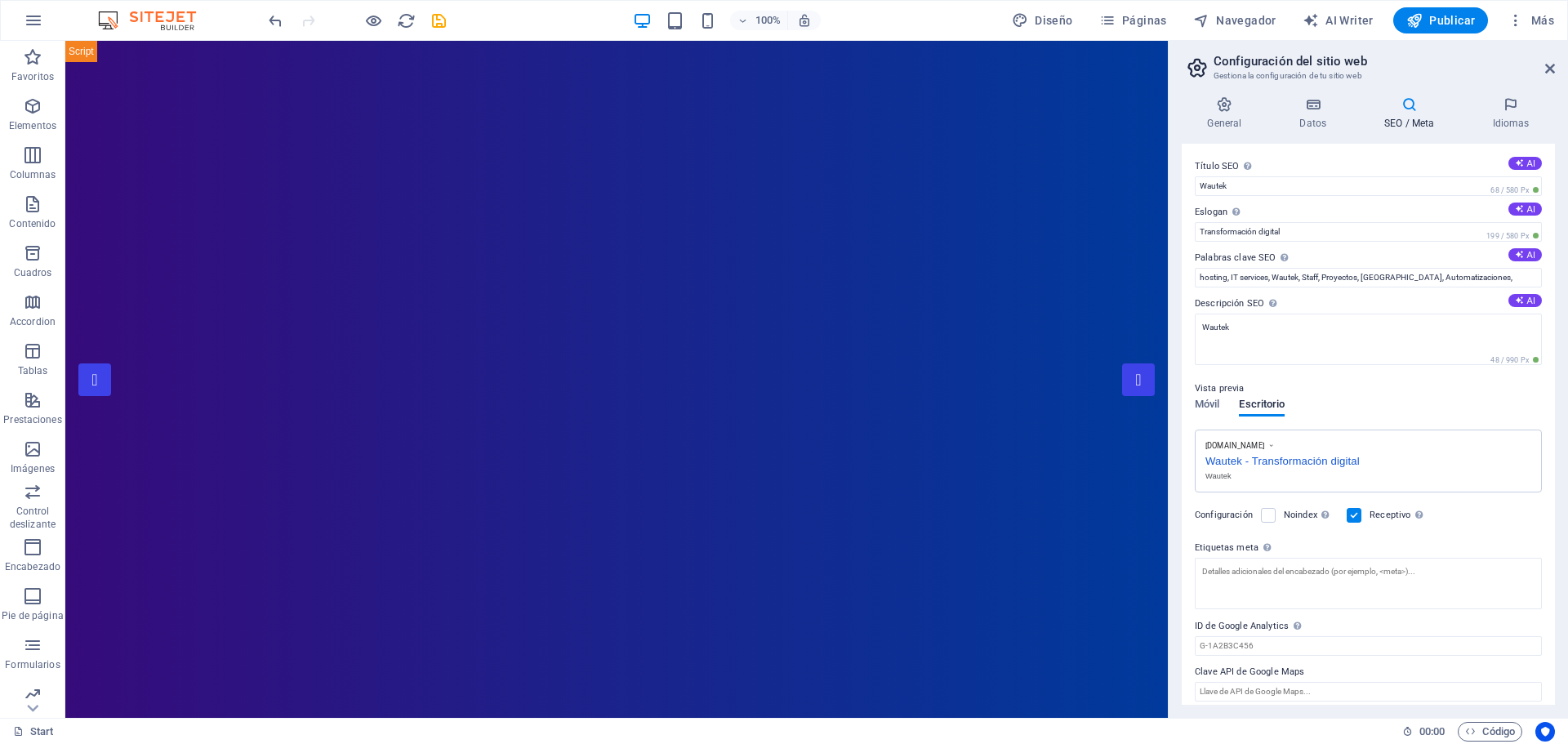
click at [1550, 58] on h2 "Configuración del sitio web" at bounding box center [1384, 61] width 341 height 15
click at [1550, 69] on icon at bounding box center [1549, 68] width 10 height 13
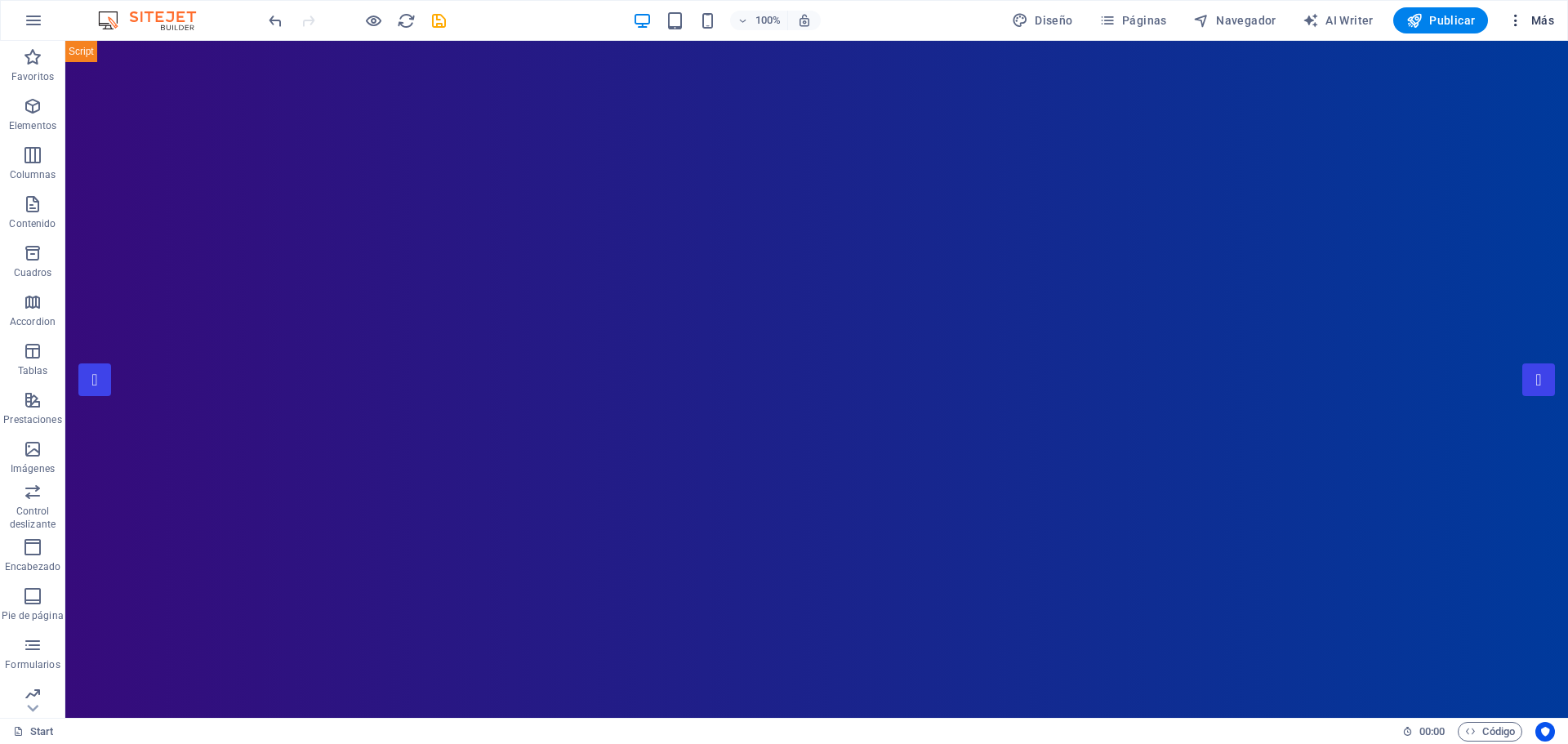
click at [1541, 25] on span "Más" at bounding box center [1530, 20] width 47 height 16
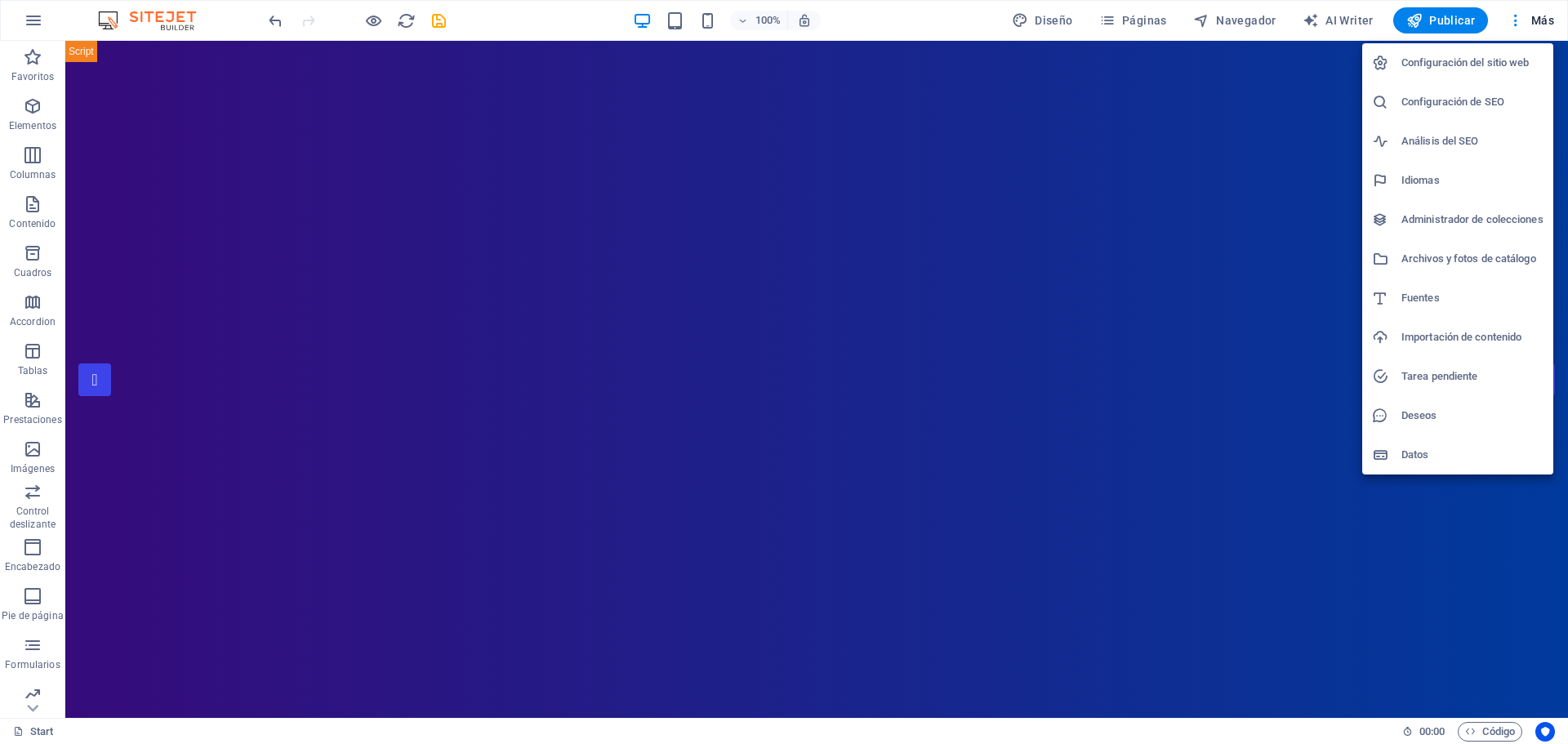
click at [1411, 453] on h6 "Datos" at bounding box center [1472, 455] width 142 height 19
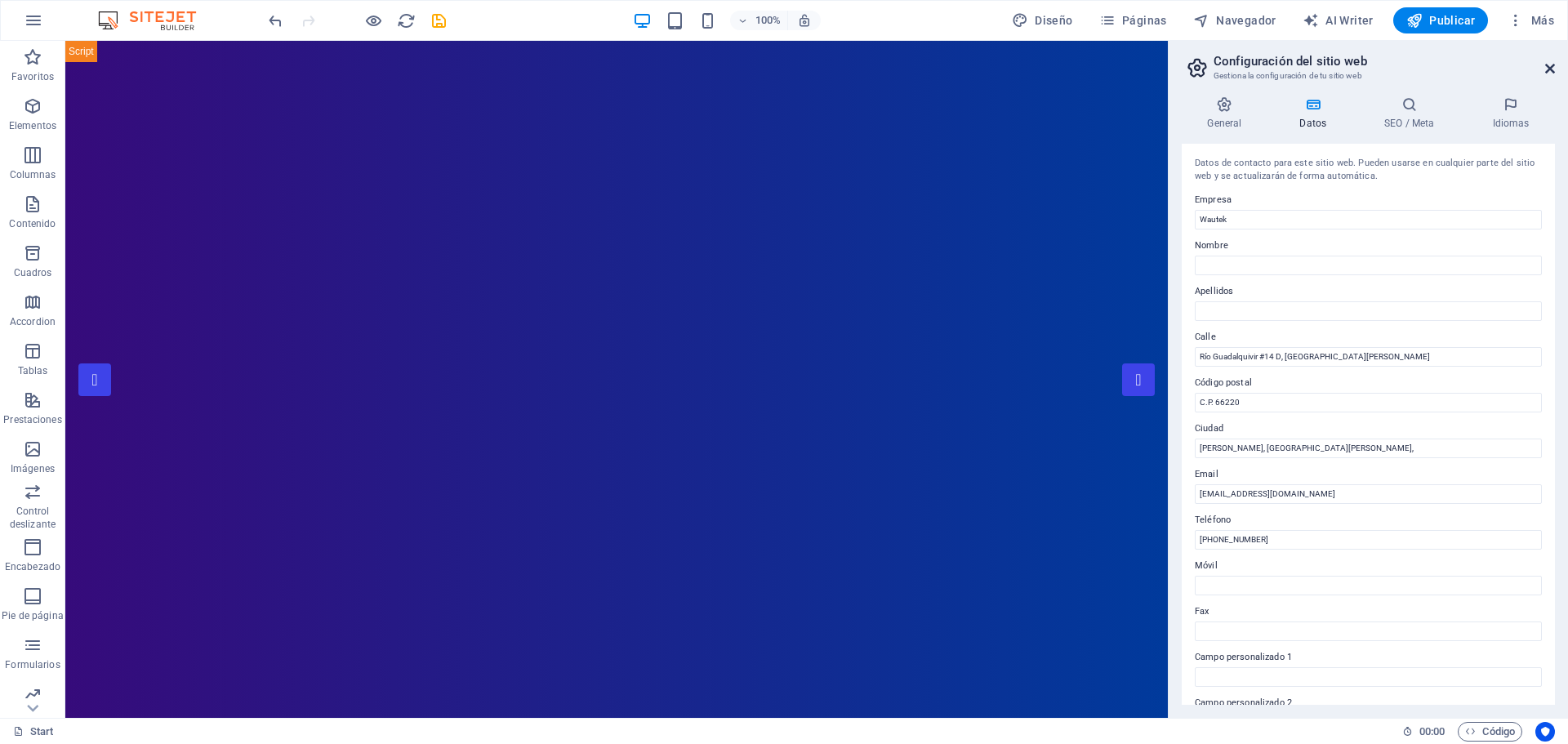
click at [1549, 65] on icon at bounding box center [1549, 68] width 10 height 13
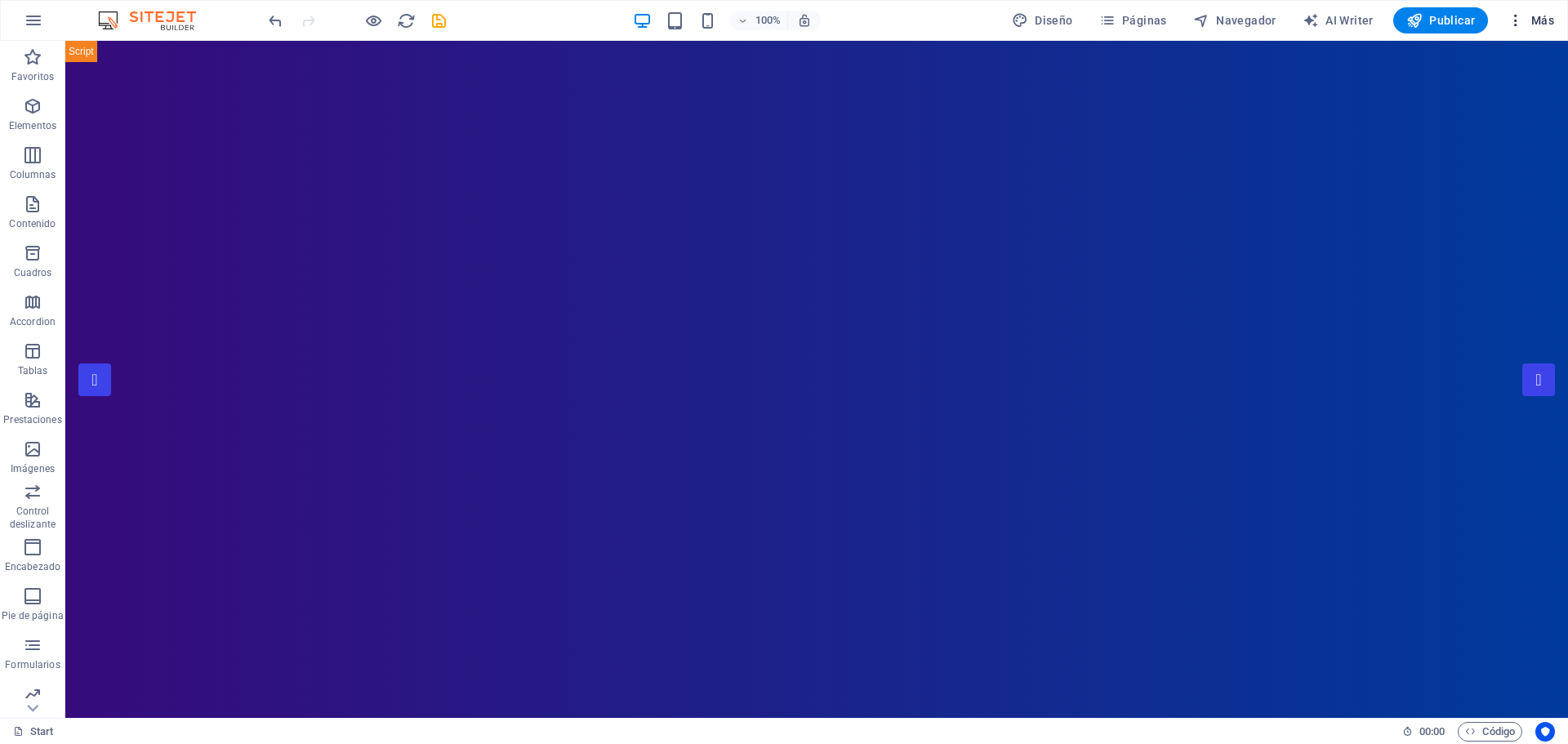
click at [1517, 16] on icon "button" at bounding box center [1515, 20] width 16 height 16
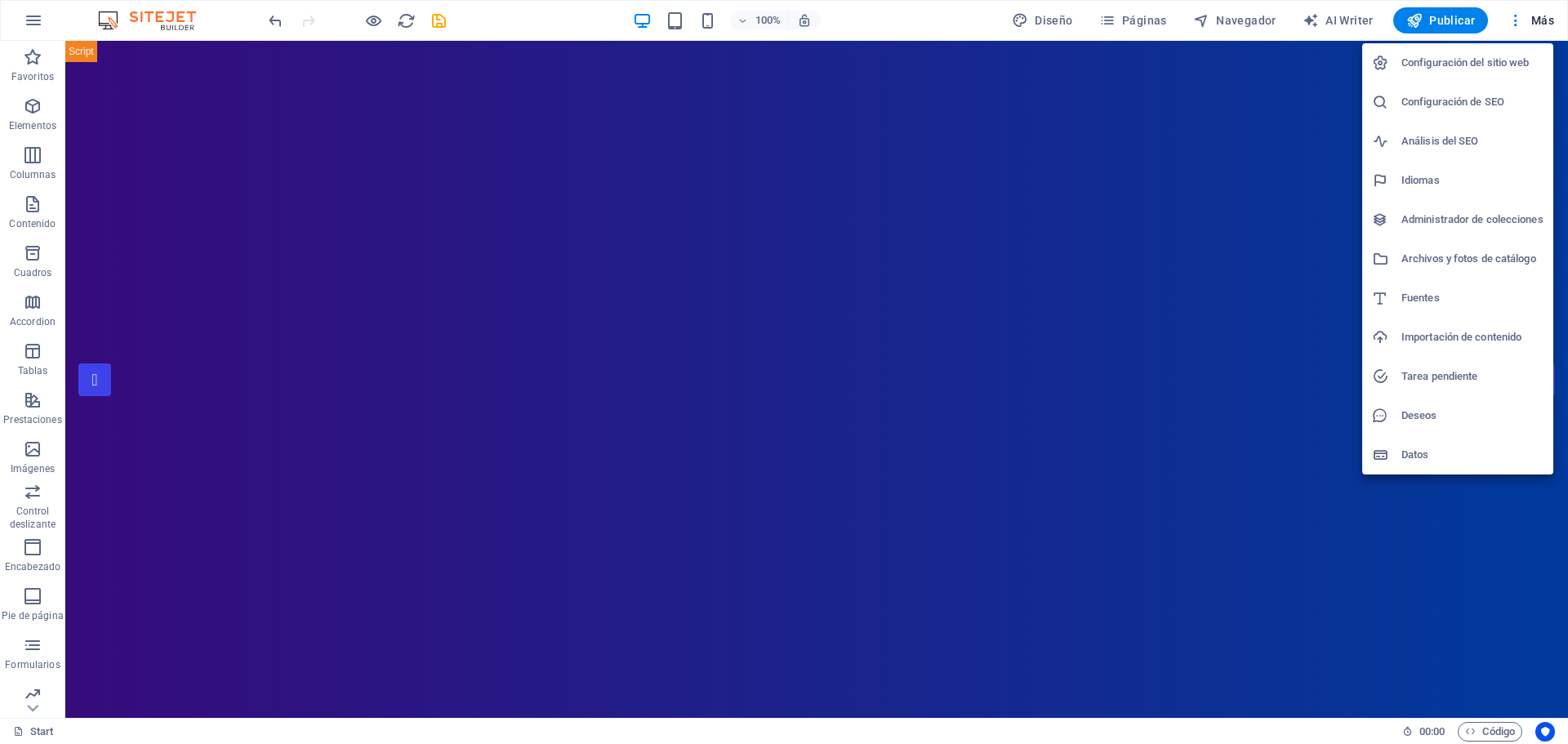
click at [1487, 59] on h6 "Configuración del sitio web" at bounding box center [1472, 63] width 142 height 19
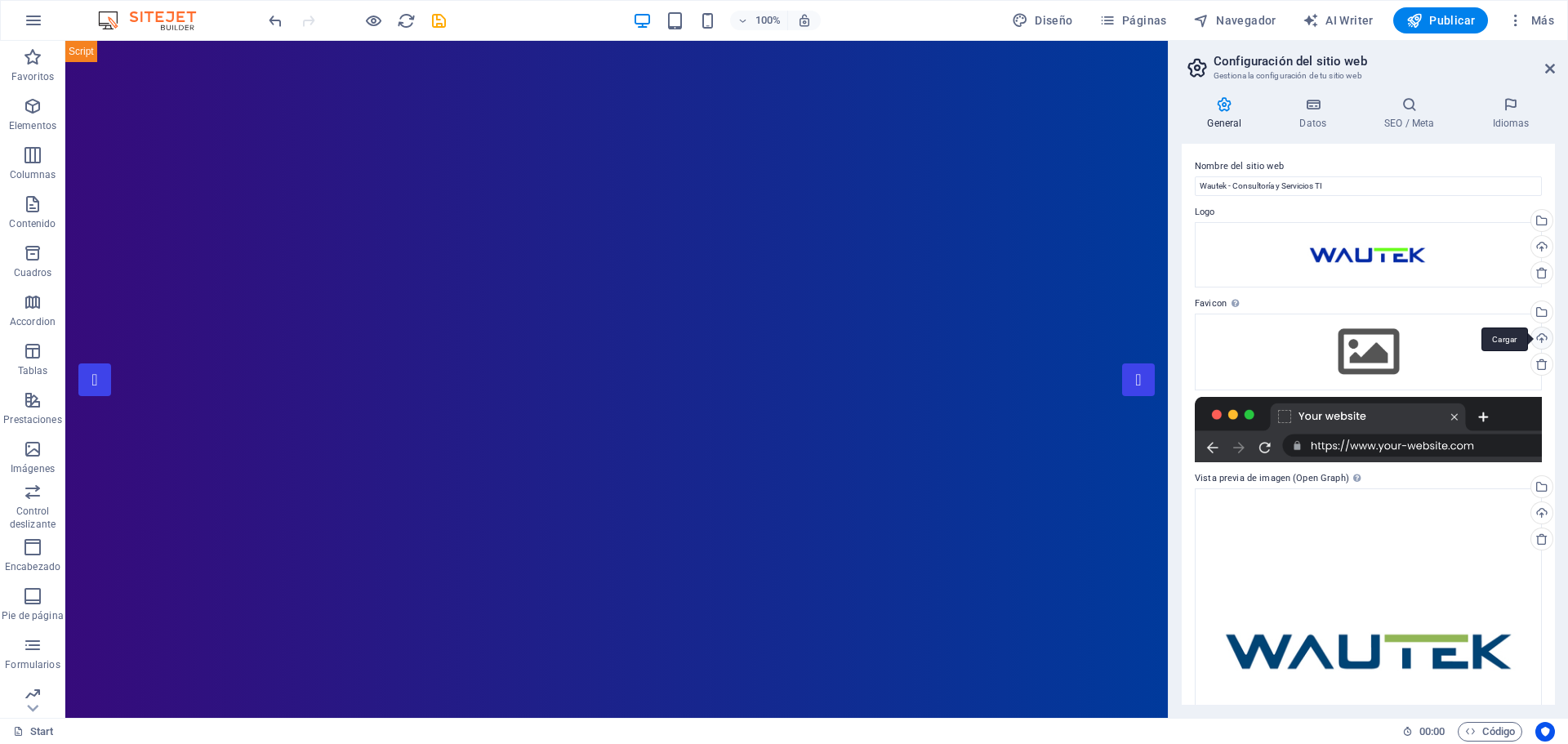
click at [1539, 334] on div "Cargar" at bounding box center [1540, 340] width 25 height 25
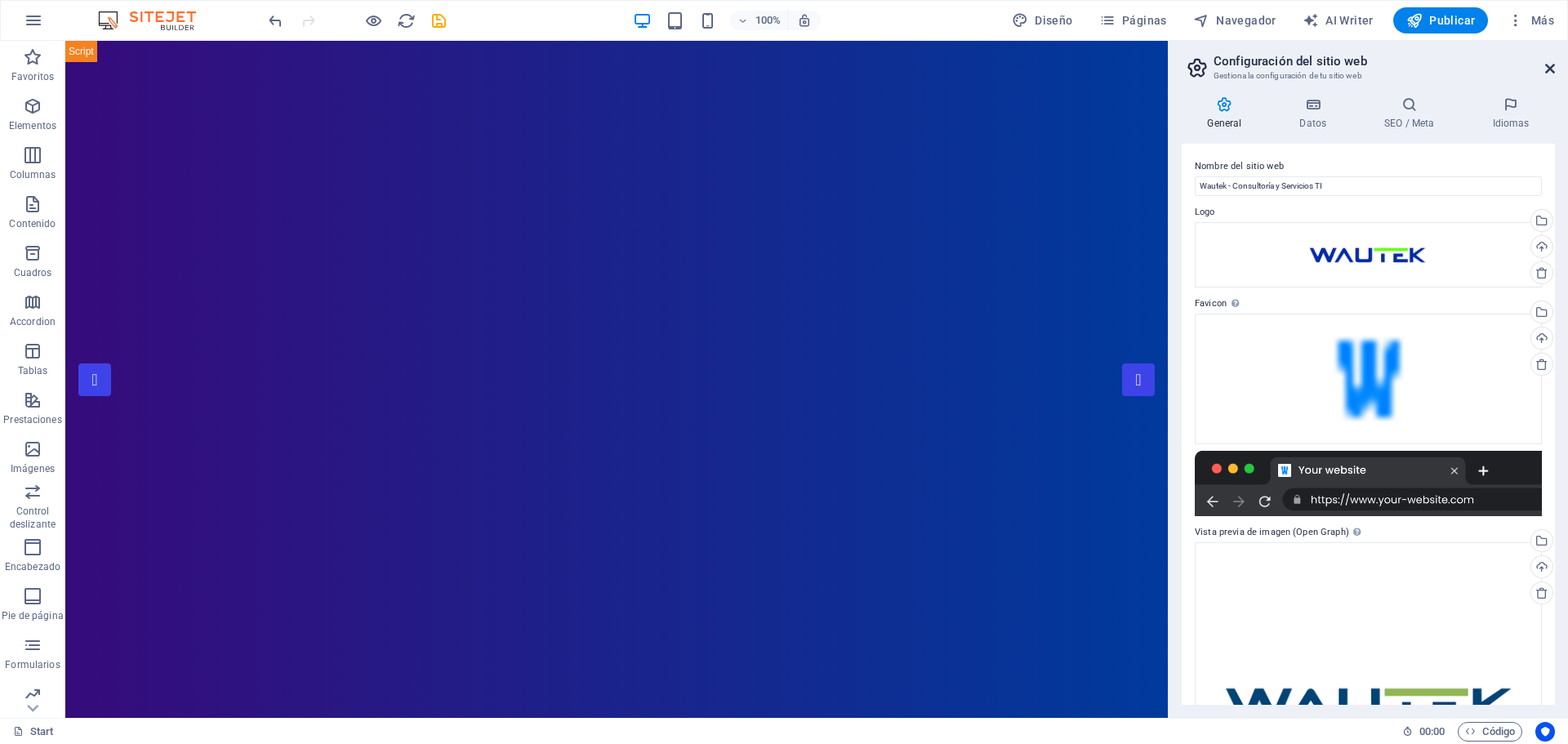
click at [1547, 67] on icon at bounding box center [1549, 68] width 10 height 13
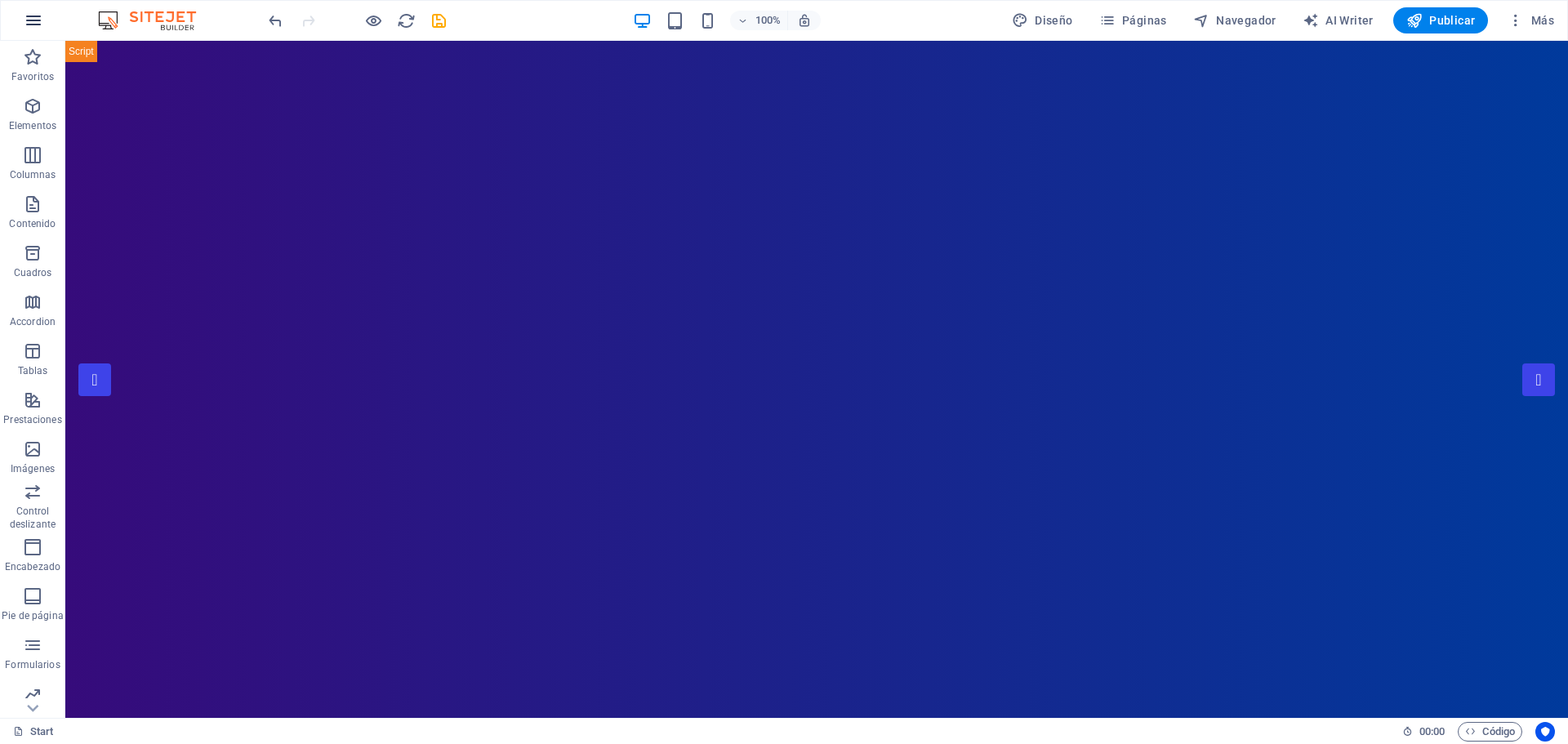
click at [31, 21] on icon "button" at bounding box center [34, 20] width 19 height 19
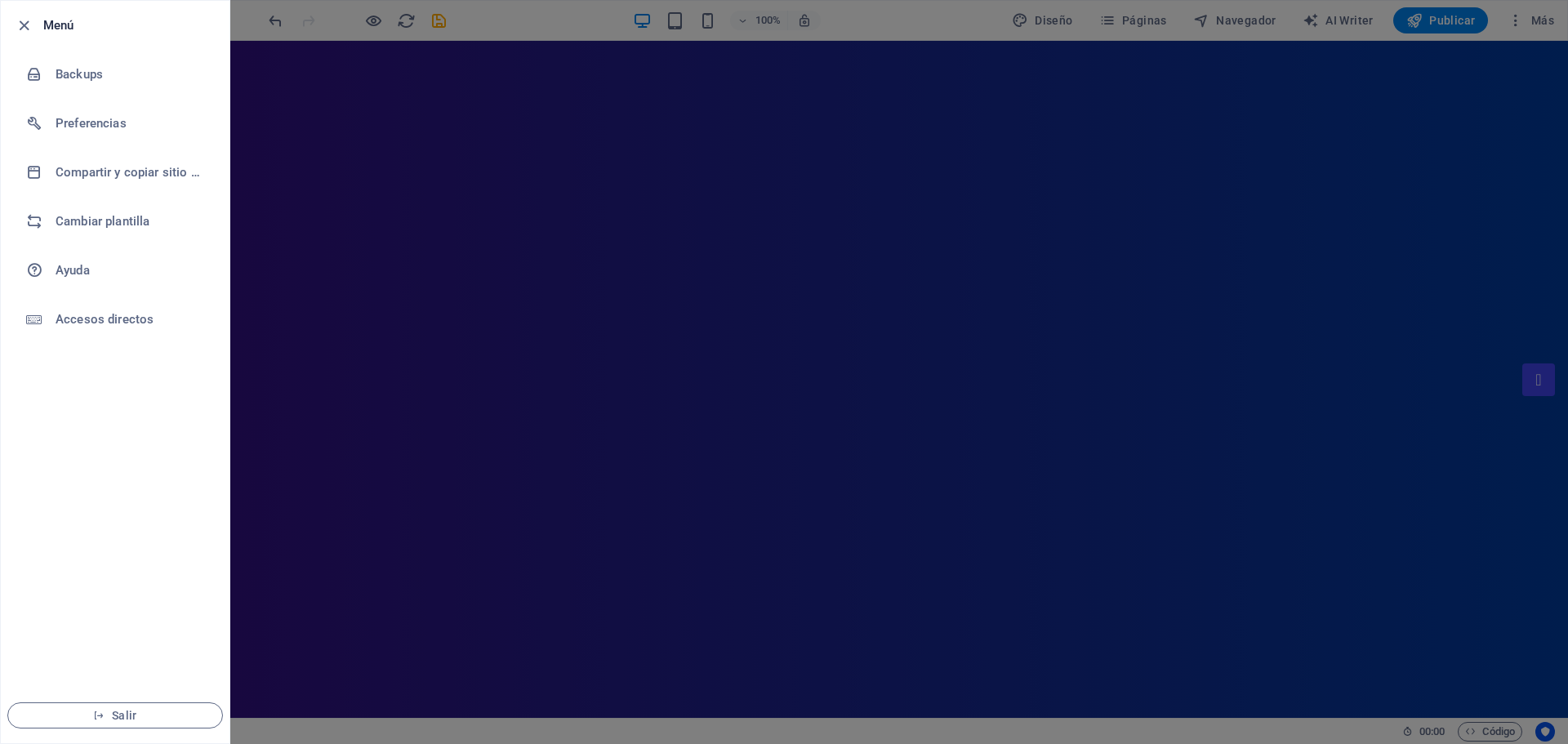
click at [443, 661] on div at bounding box center [784, 372] width 1568 height 744
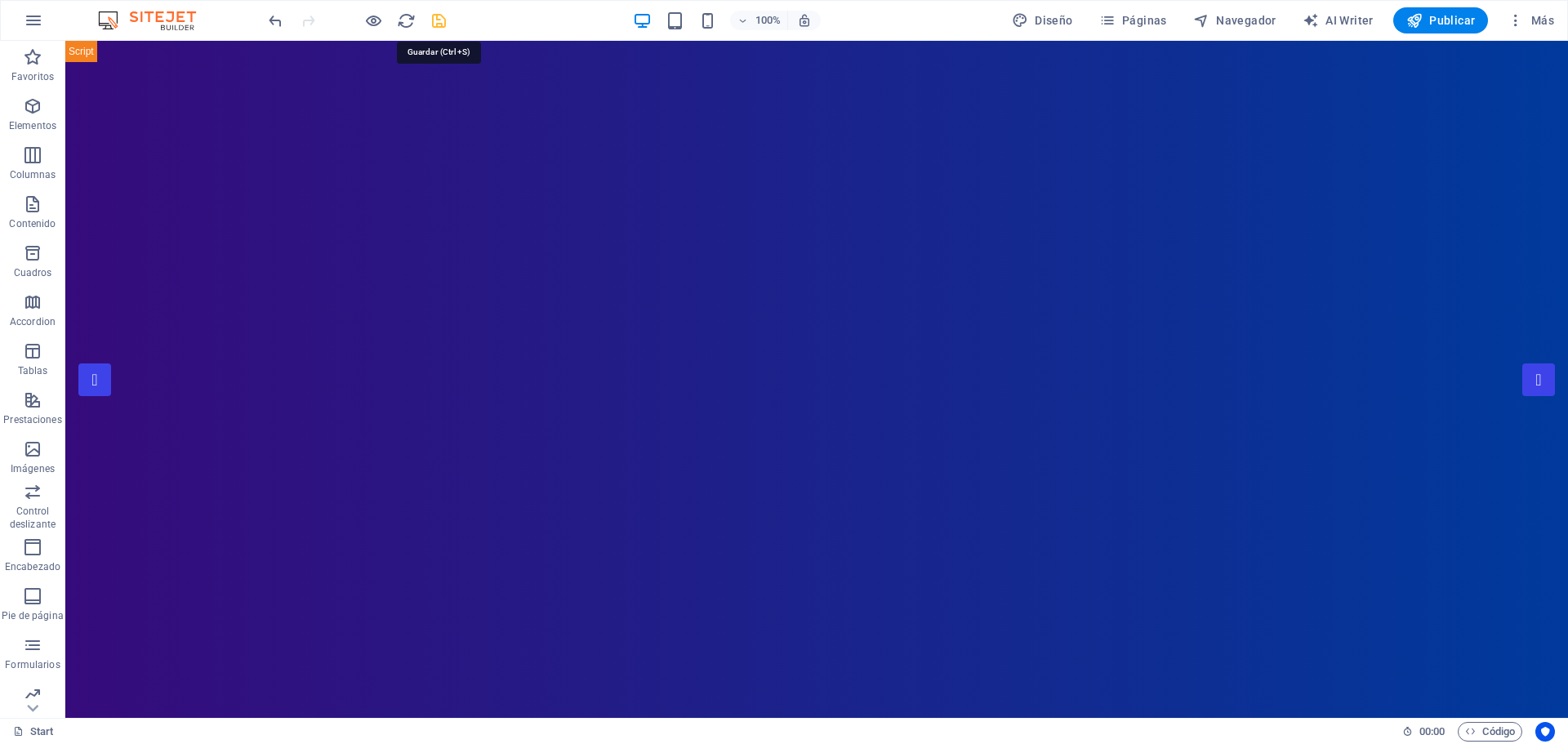
click at [438, 24] on icon "save" at bounding box center [439, 20] width 19 height 19
click at [1110, 19] on icon "button" at bounding box center [1107, 20] width 16 height 16
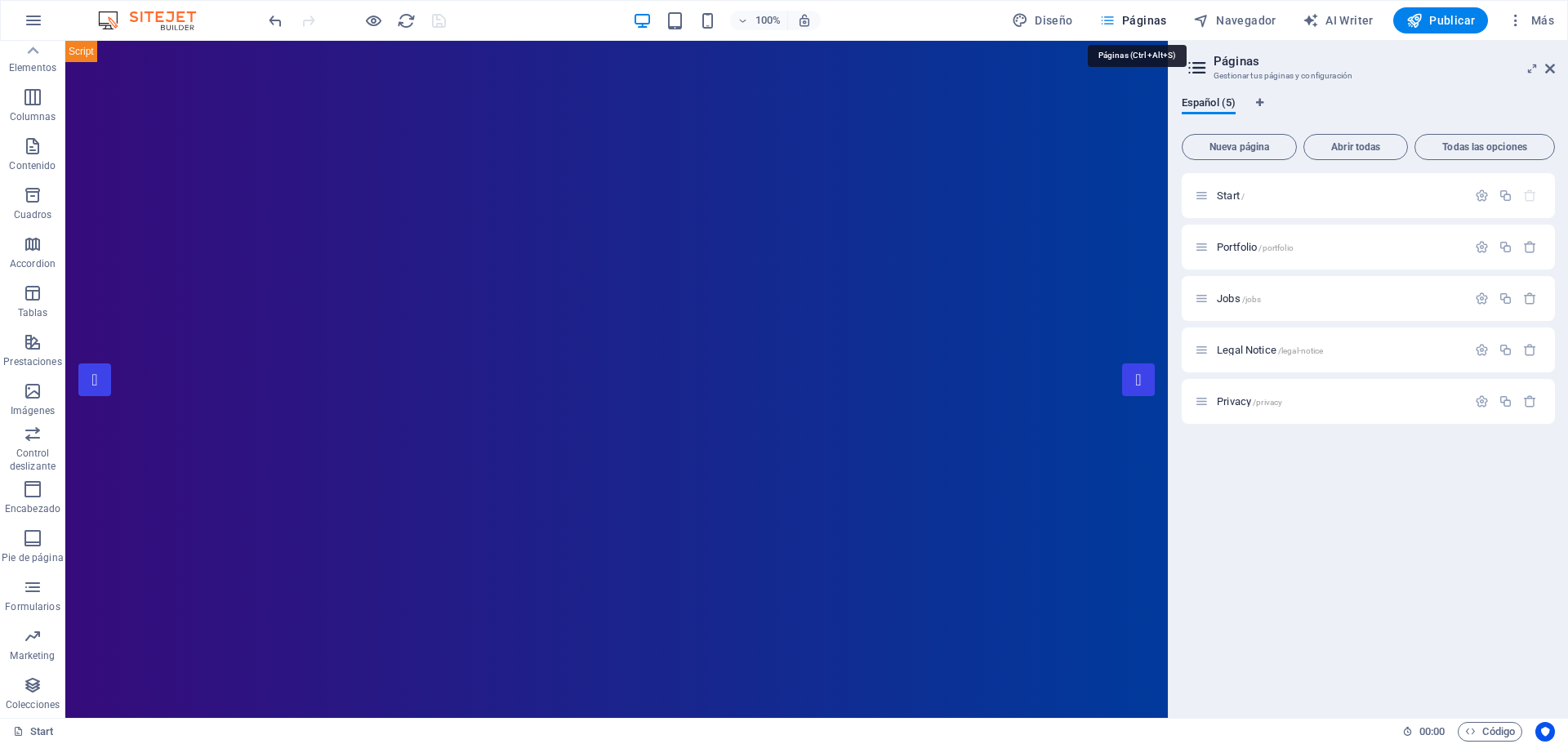
click at [1110, 19] on icon "button" at bounding box center [1107, 20] width 16 height 16
click at [1516, 17] on icon "button" at bounding box center [1515, 20] width 16 height 16
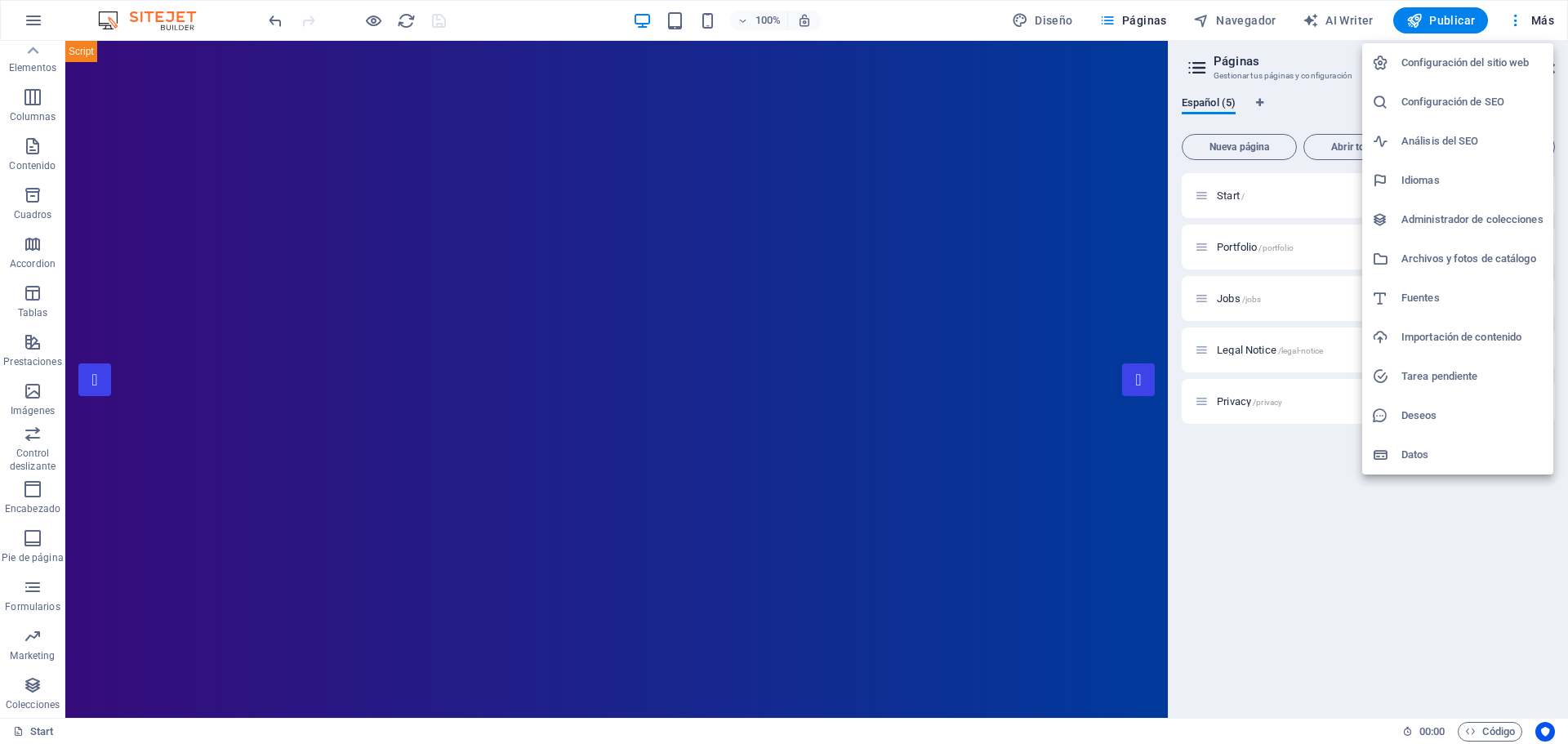
click at [275, 25] on div at bounding box center [784, 372] width 1568 height 744
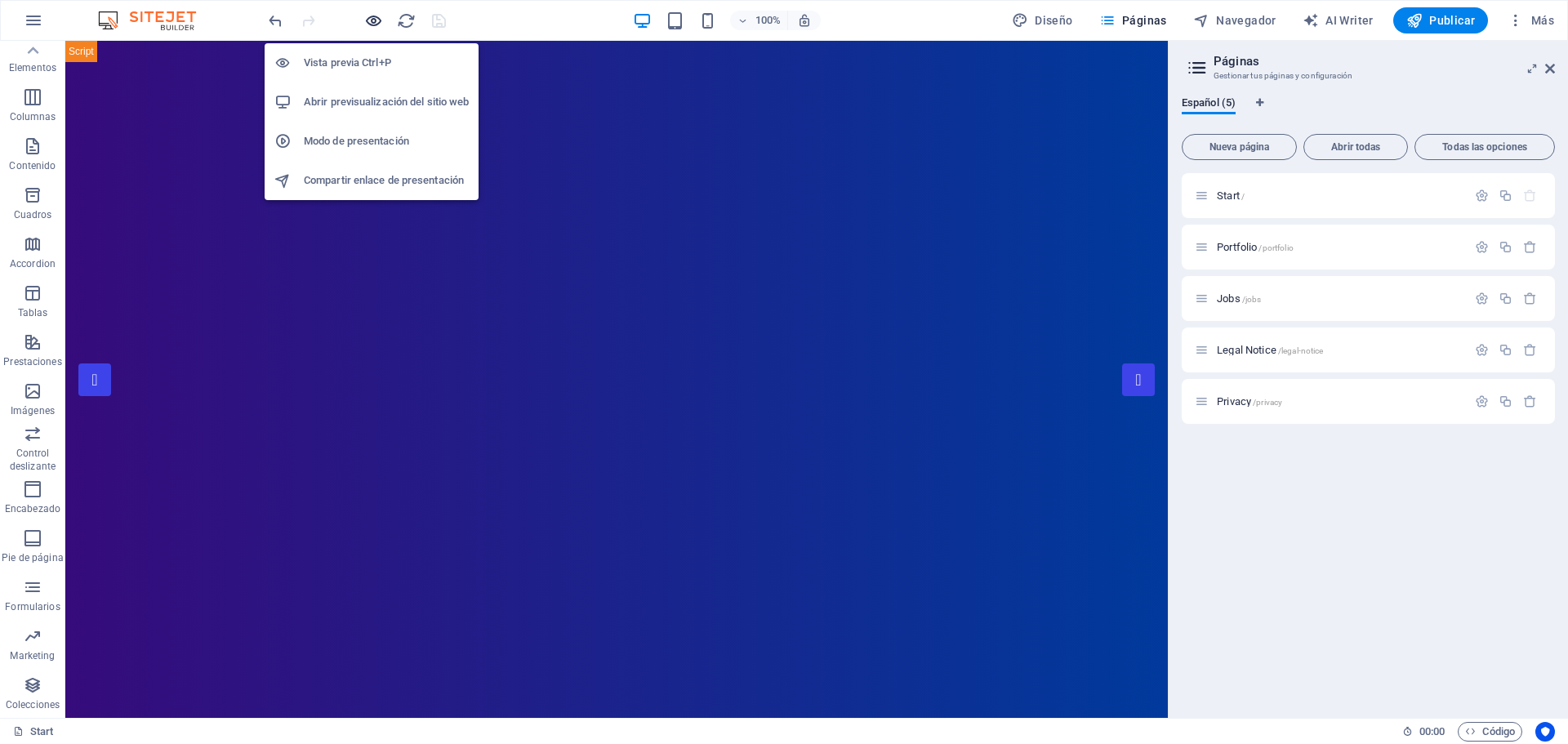
click at [374, 18] on icon "button" at bounding box center [373, 20] width 19 height 19
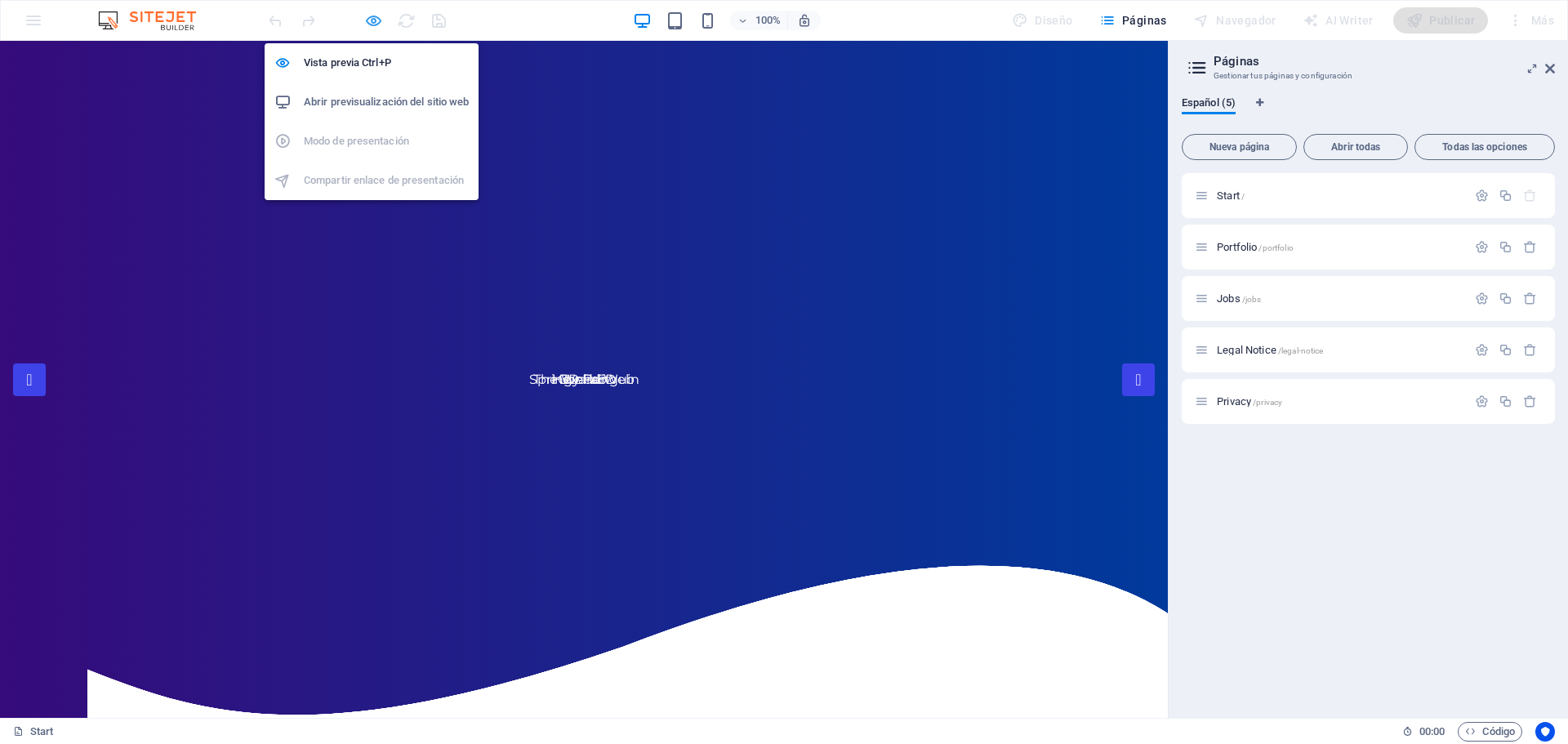
click at [374, 17] on icon "button" at bounding box center [373, 20] width 19 height 19
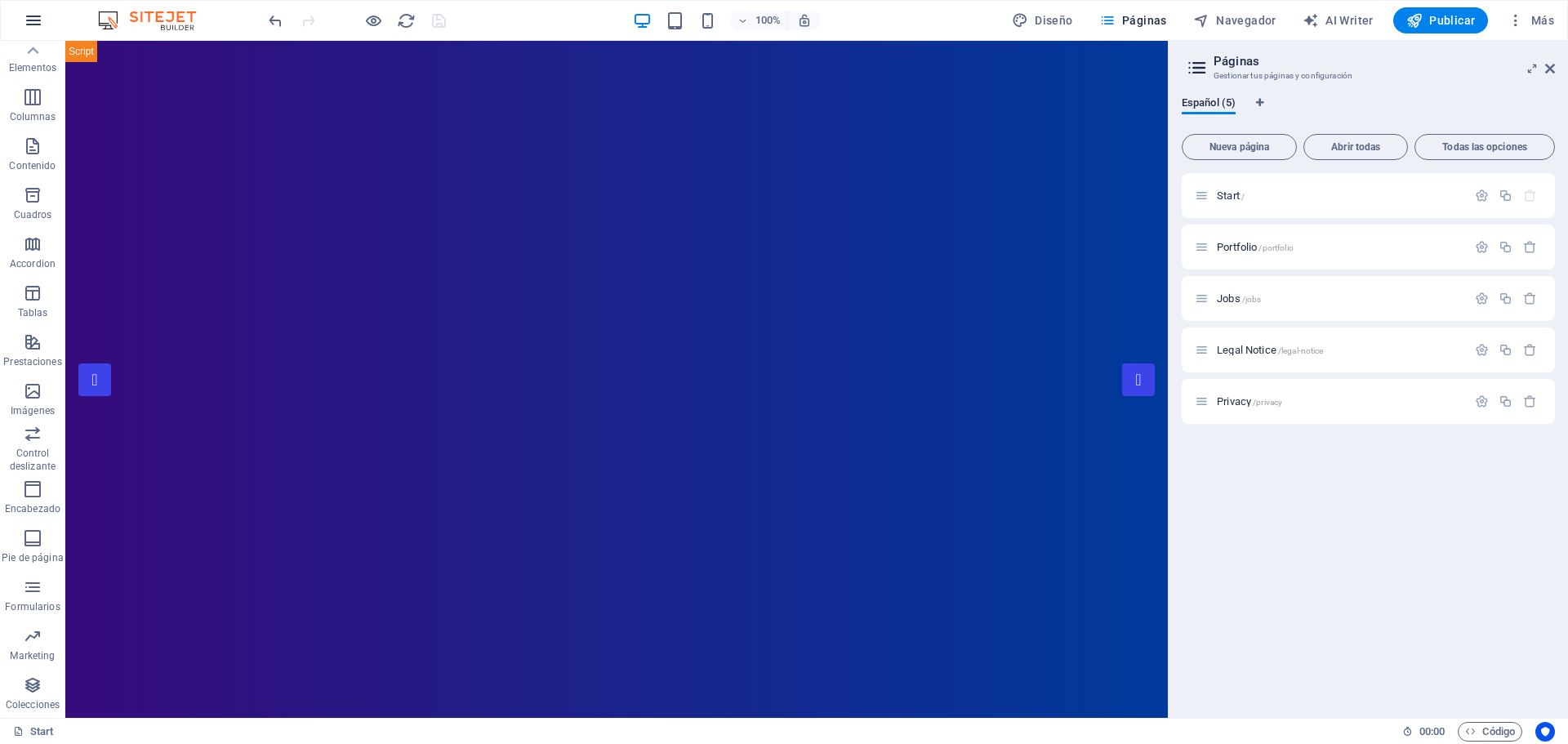
click at [43, 18] on button "button" at bounding box center [34, 20] width 39 height 39
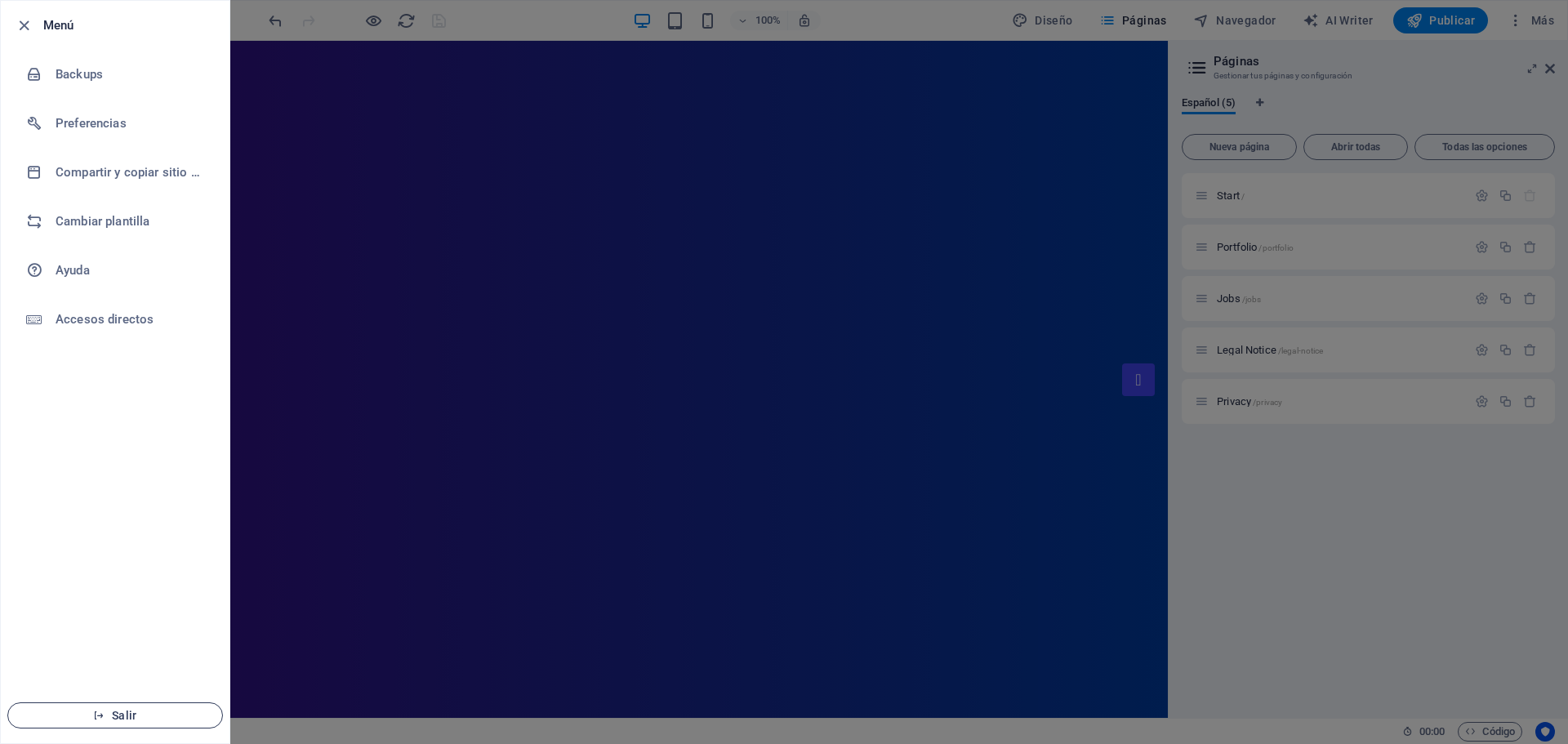
click at [132, 709] on span "Salir" at bounding box center [115, 715] width 187 height 13
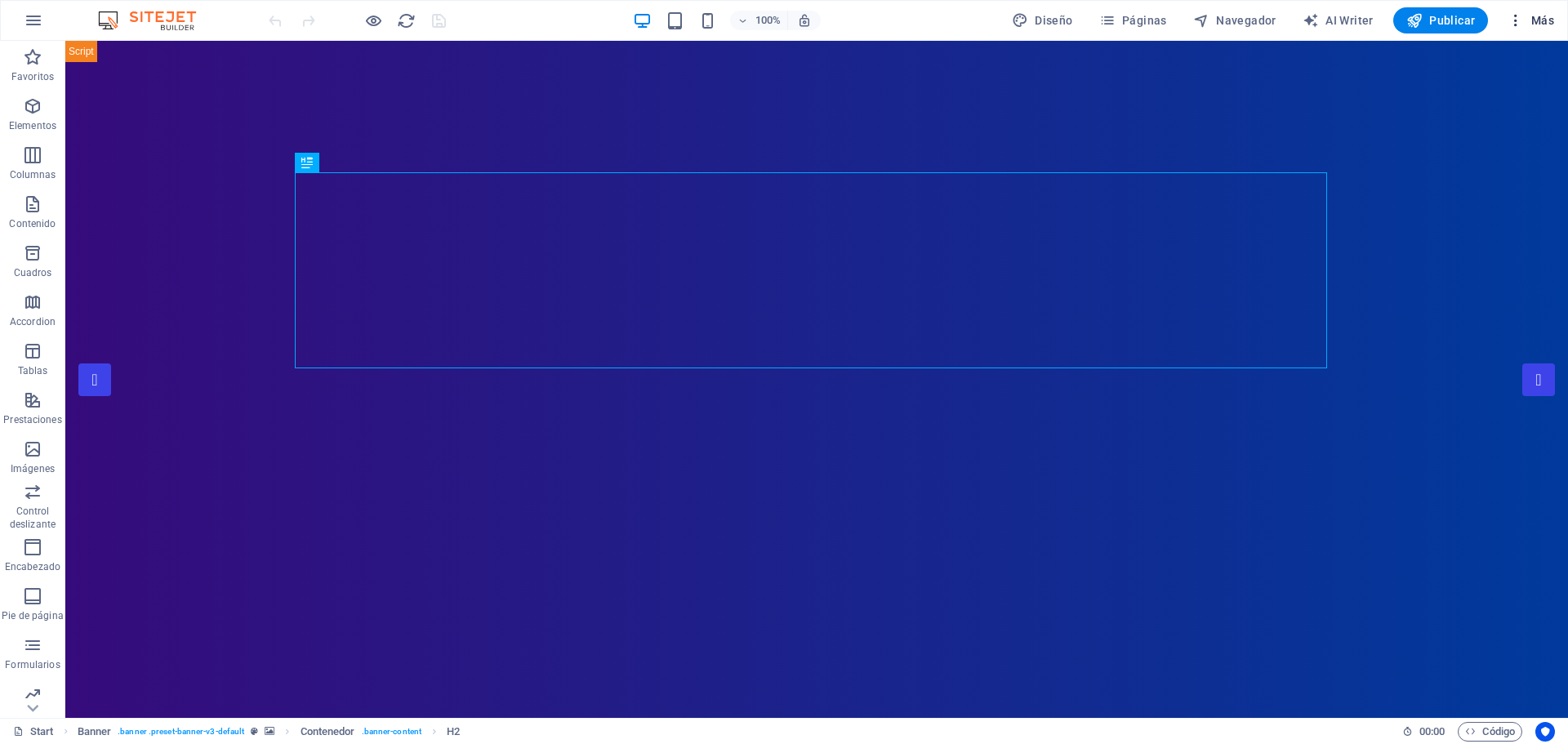
click at [1518, 26] on icon "button" at bounding box center [1515, 20] width 16 height 16
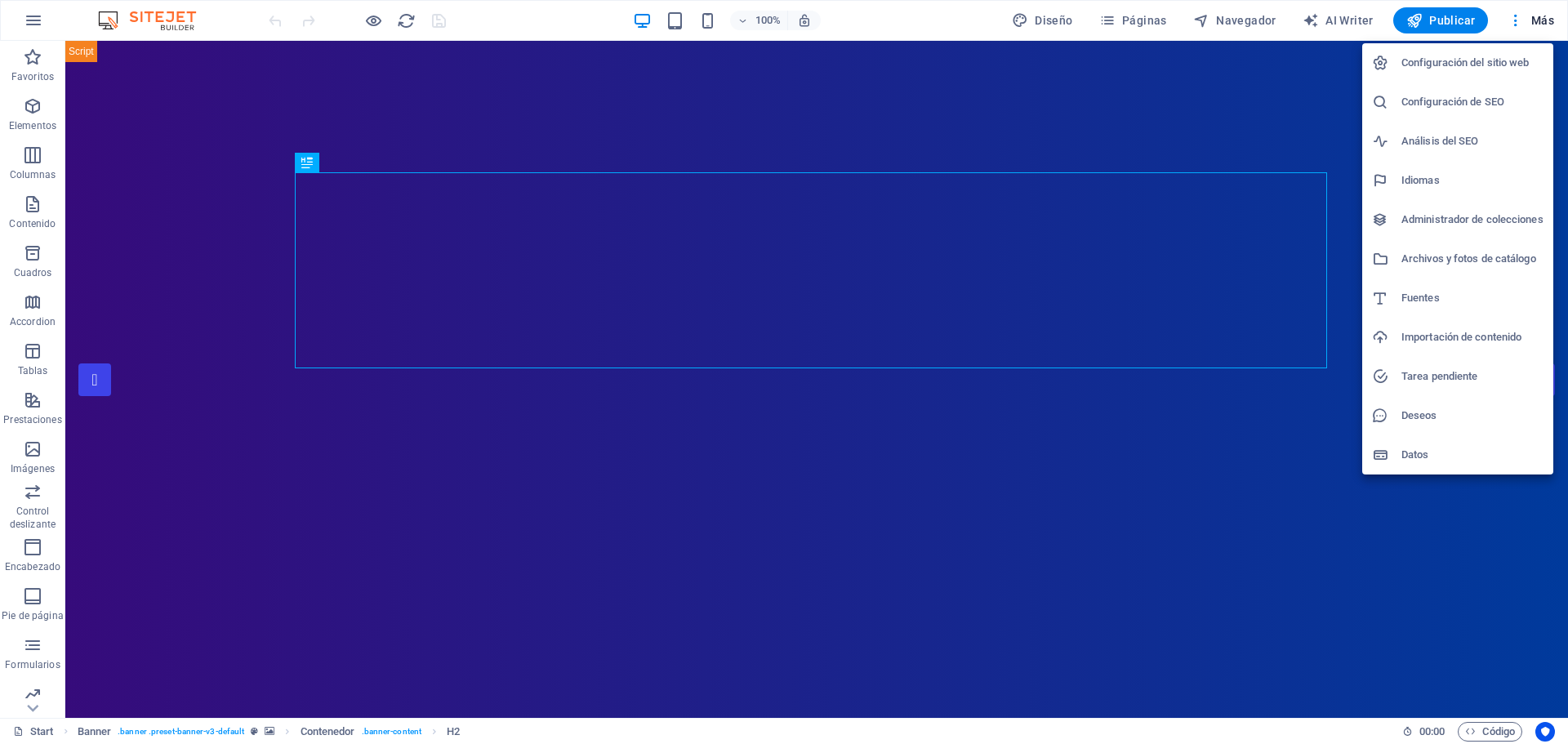
click at [1452, 101] on h6 "Configuración de SEO" at bounding box center [1472, 102] width 142 height 19
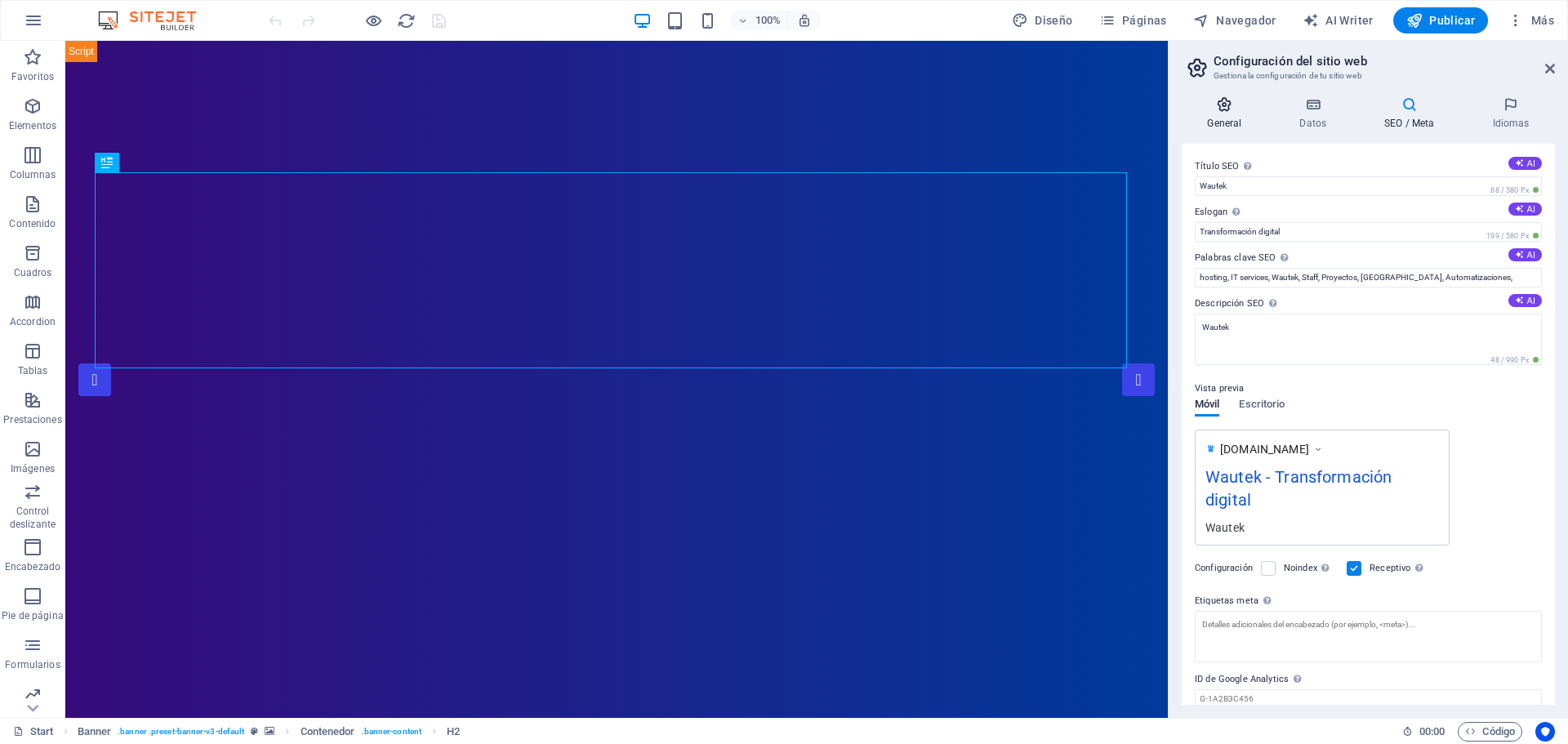
click at [1221, 111] on icon at bounding box center [1224, 104] width 86 height 16
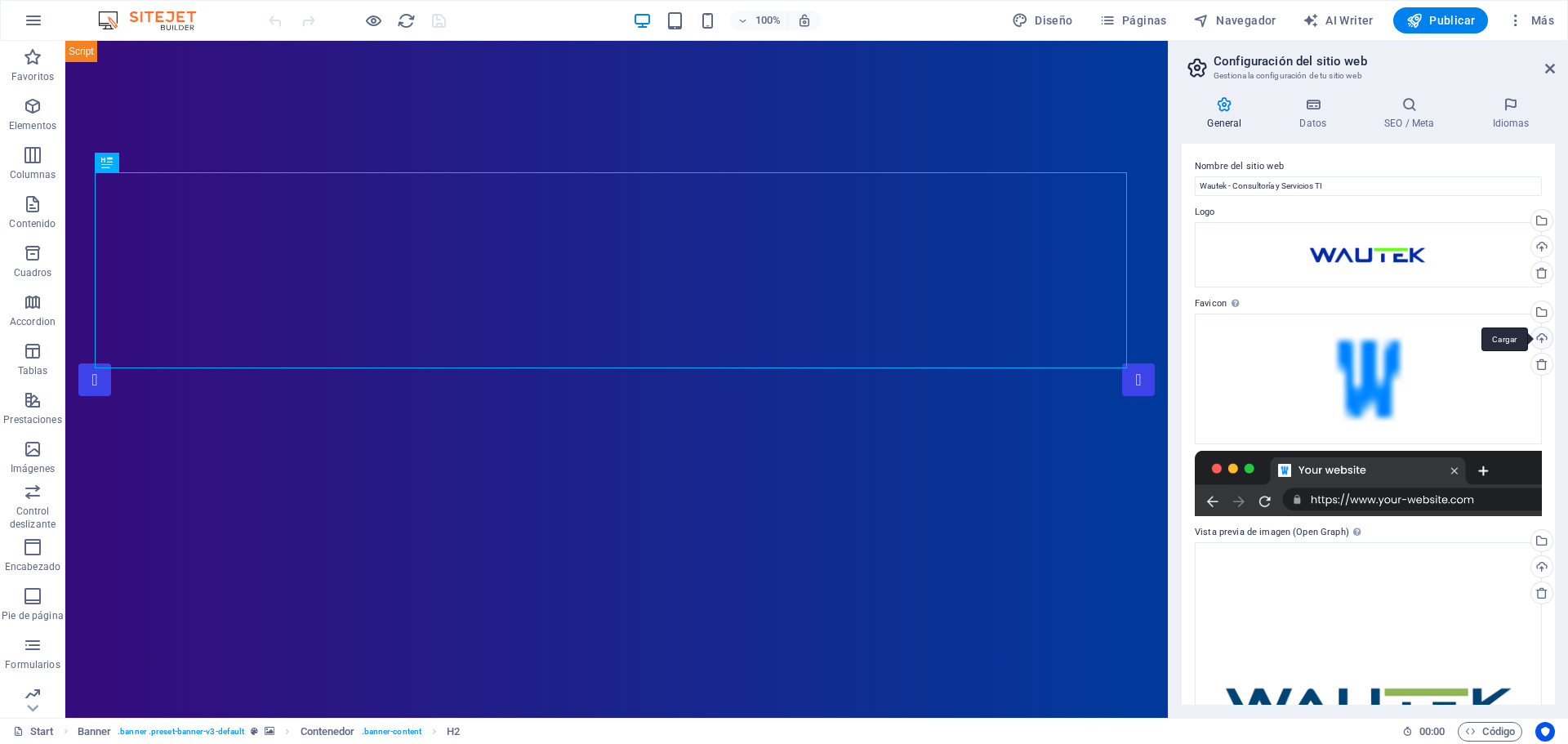
click at [1542, 337] on div "Cargar" at bounding box center [1540, 340] width 25 height 25
drag, startPoint x: 1548, startPoint y: 69, endPoint x: 1411, endPoint y: 32, distance: 141.9
click at [1548, 69] on icon at bounding box center [1549, 68] width 10 height 13
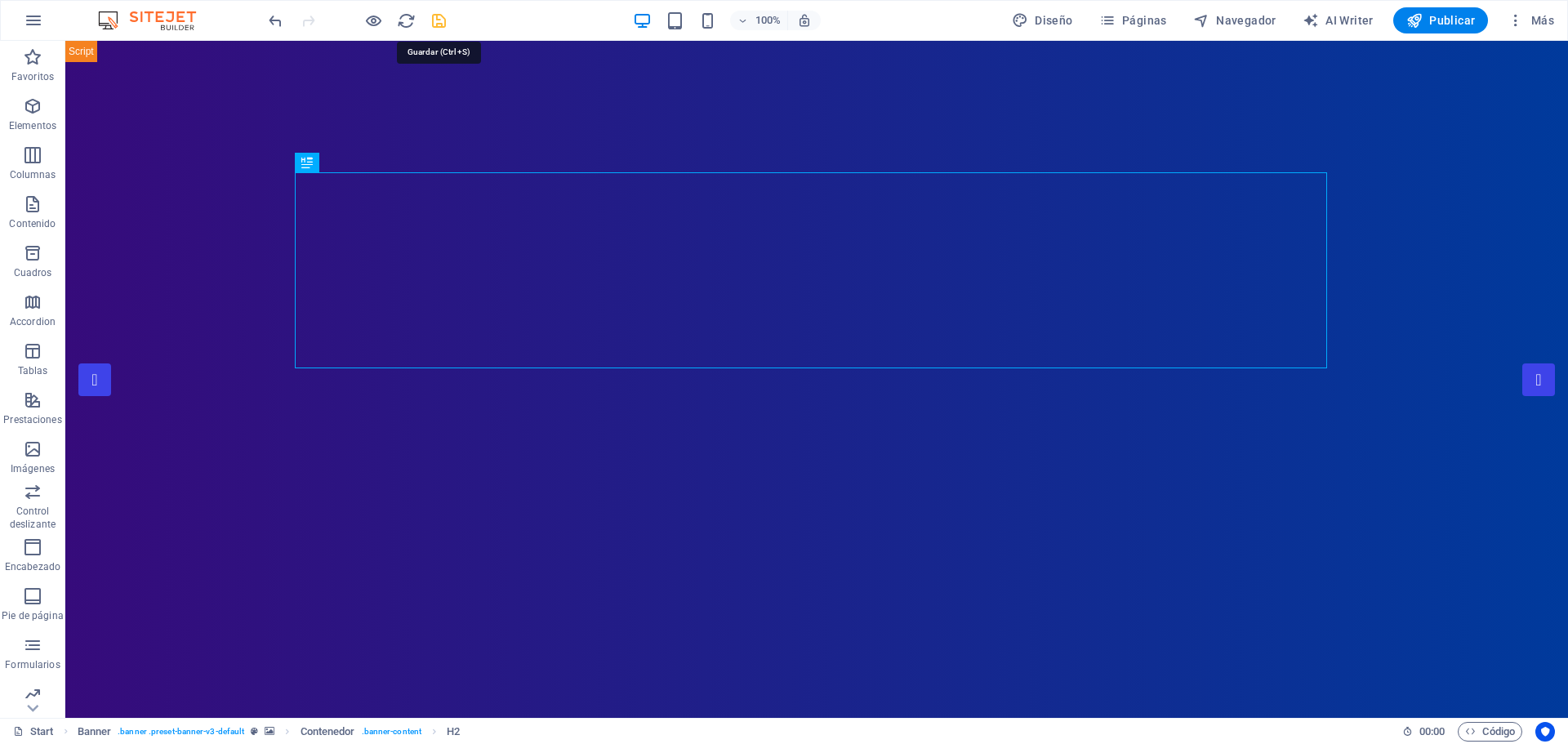
click at [438, 20] on icon "save" at bounding box center [439, 20] width 19 height 19
click at [34, 23] on icon "button" at bounding box center [34, 20] width 19 height 19
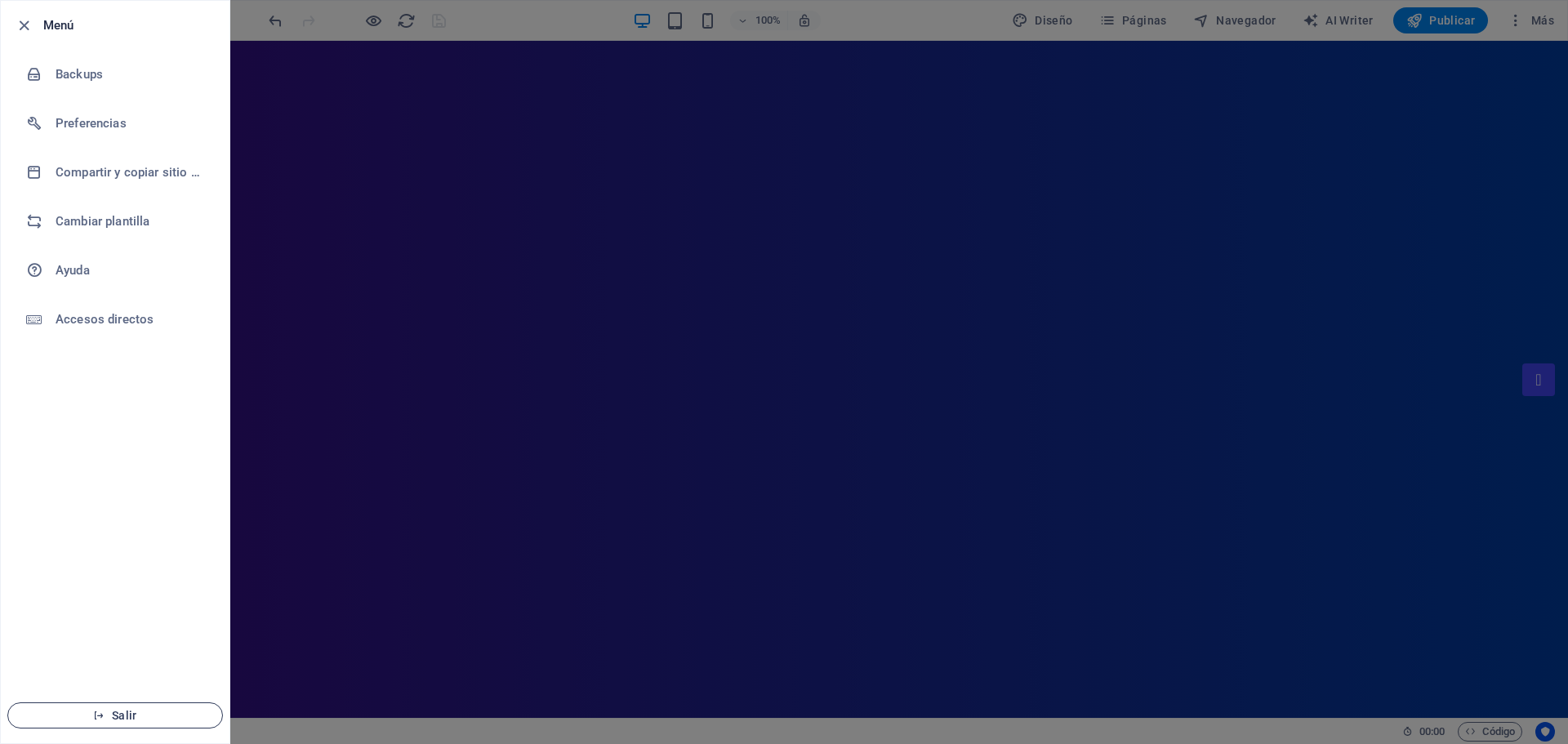
click at [130, 717] on span "Salir" at bounding box center [115, 715] width 187 height 13
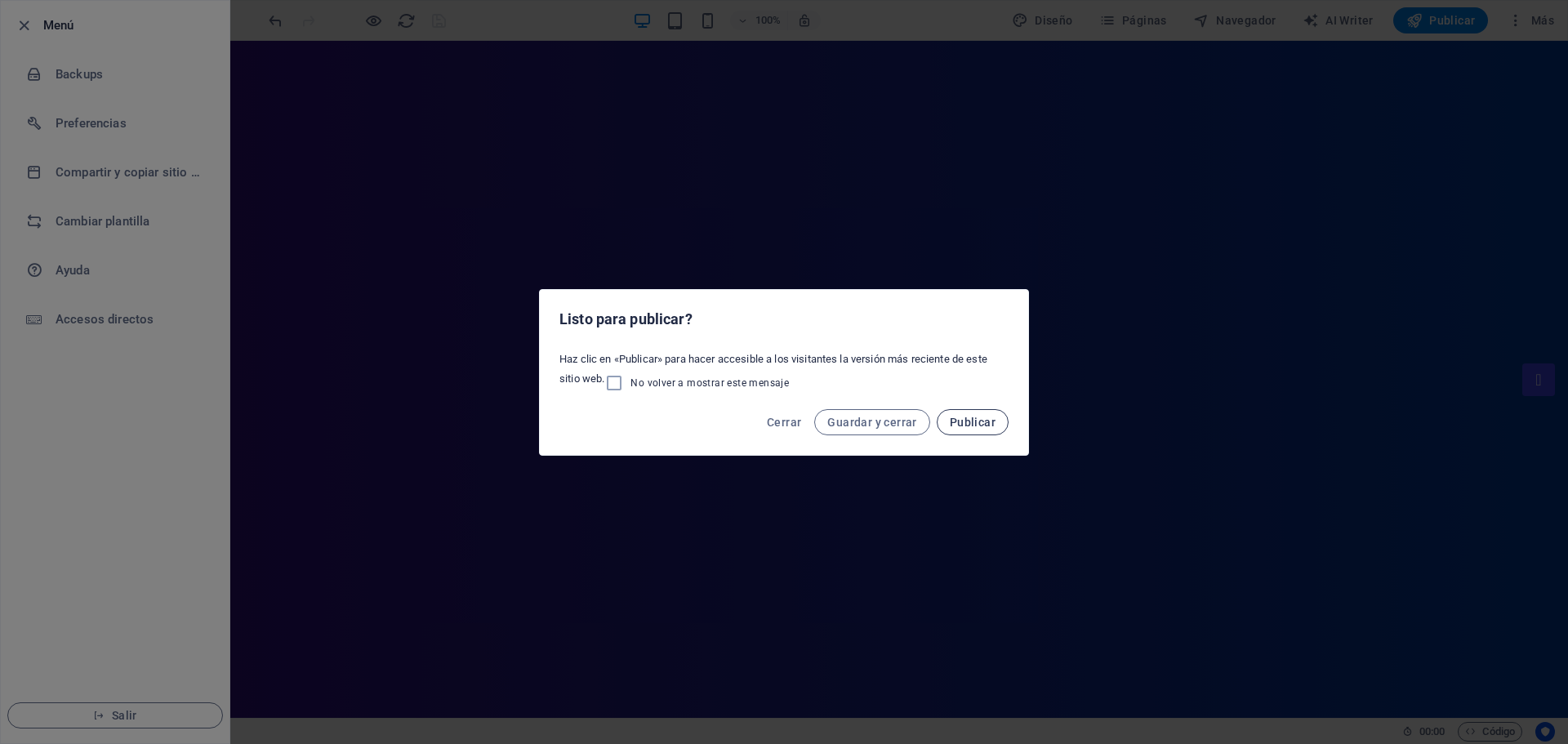
click at [952, 421] on span "Publicar" at bounding box center [973, 422] width 46 height 13
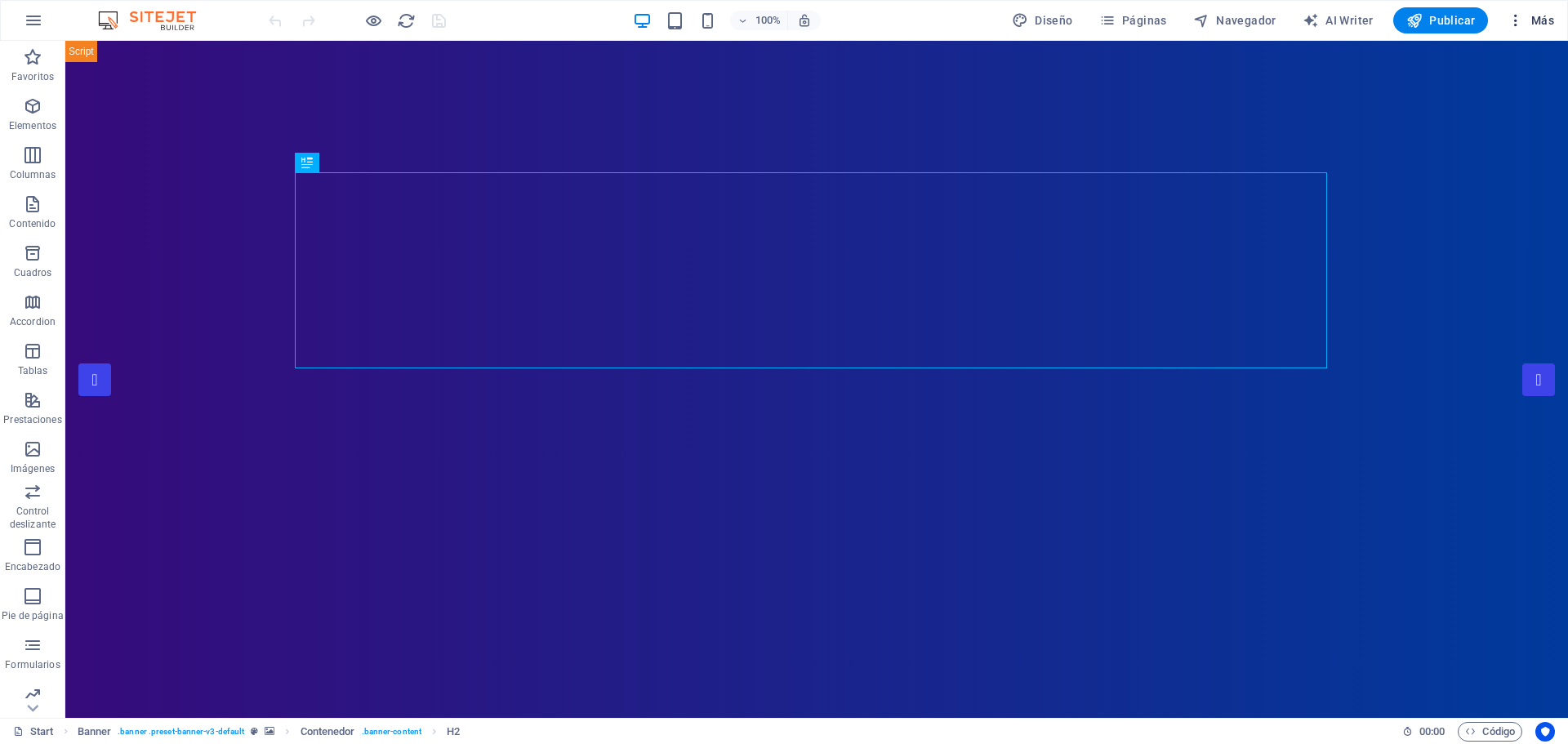
click at [1529, 17] on span "Más" at bounding box center [1530, 20] width 47 height 16
